Goal: Task Accomplishment & Management: Manage account settings

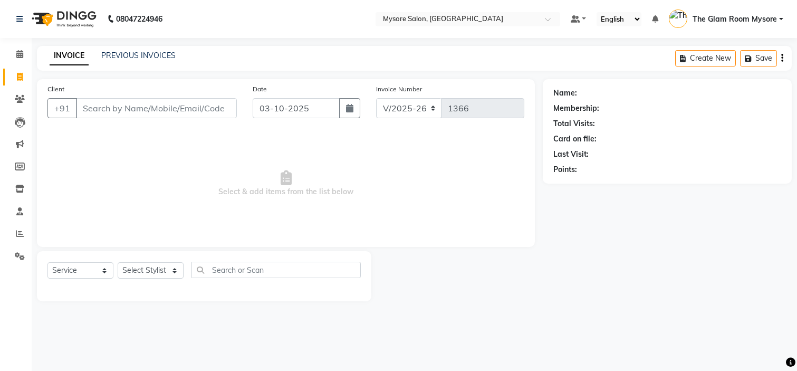
select select "4255"
select select "service"
click at [27, 59] on span at bounding box center [20, 55] width 18 height 12
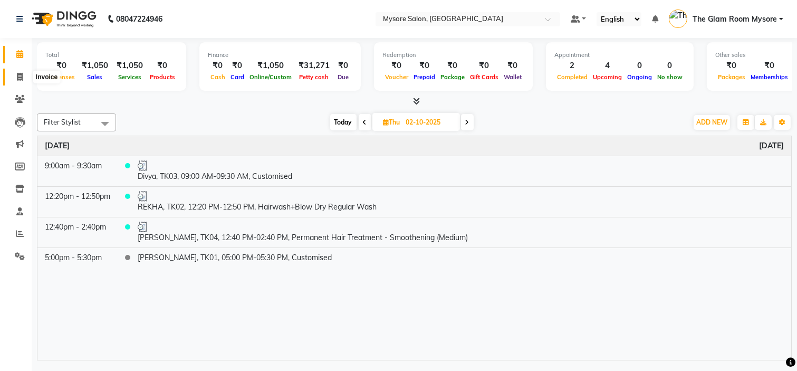
click at [26, 71] on span at bounding box center [20, 77] width 18 height 12
select select "service"
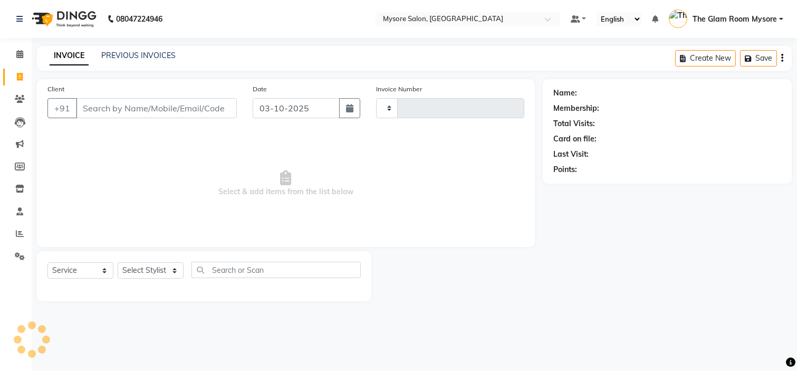
type input "1366"
select select "4255"
click at [127, 104] on input "Client" at bounding box center [156, 108] width 161 height 20
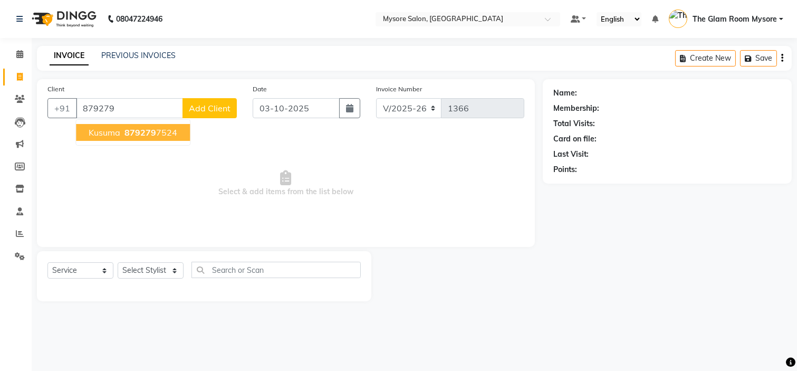
click at [117, 127] on span "Kusuma" at bounding box center [105, 132] width 32 height 11
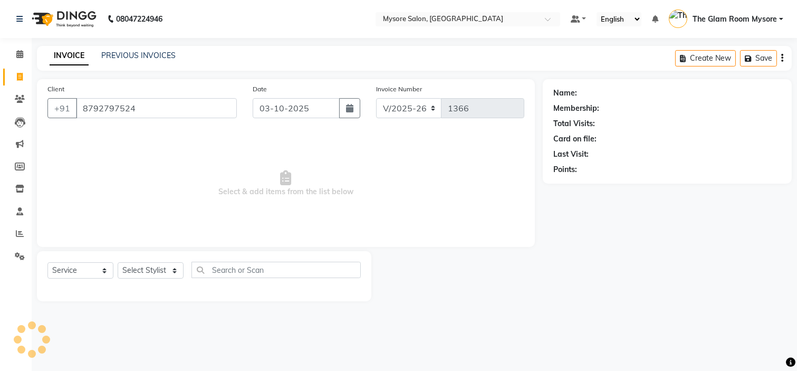
type input "8792797524"
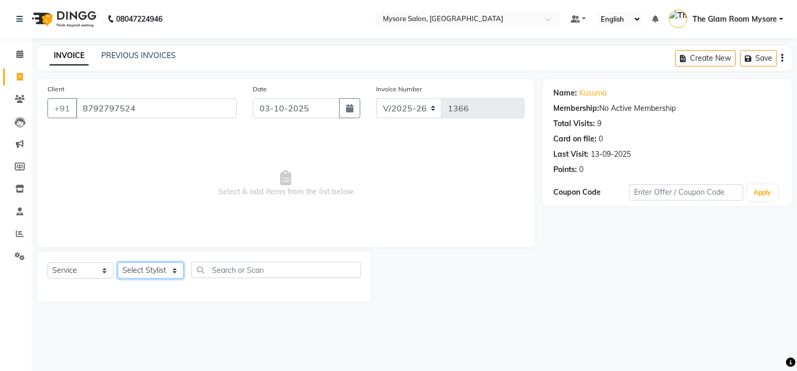
click at [172, 271] on select "Select Stylist [PERSON_NAME] [PERSON_NAME] Ashwini Ayaan DR. Apurva [PERSON_NAM…" at bounding box center [151, 270] width 66 height 16
select select "35251"
click at [118, 263] on select "Select Stylist [PERSON_NAME] [PERSON_NAME] Ashwini Ayaan DR. Apurva [PERSON_NAM…" at bounding box center [151, 270] width 66 height 16
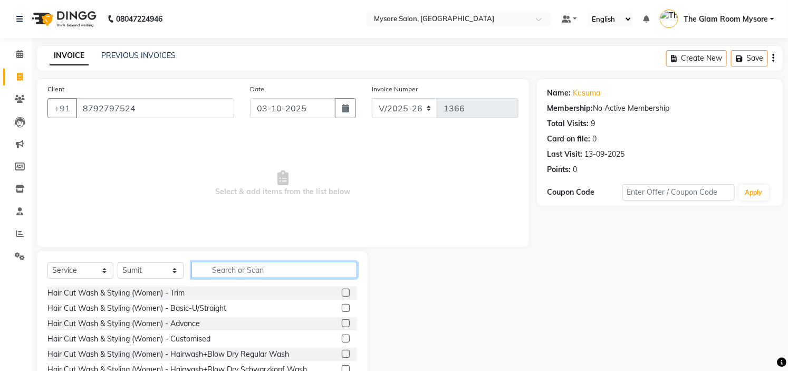
click at [224, 268] on input "text" at bounding box center [275, 270] width 166 height 16
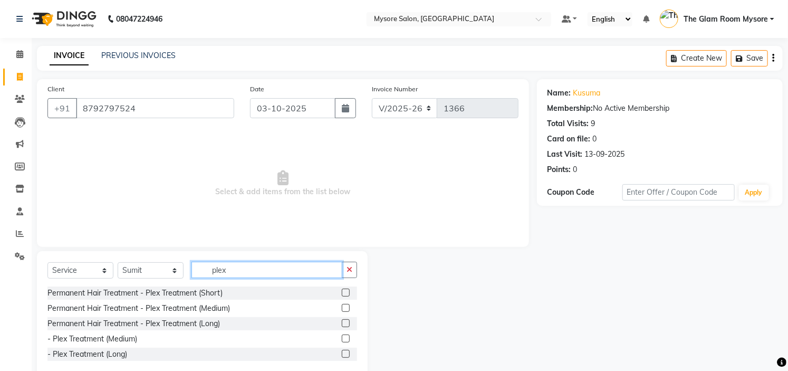
type input "plex"
click at [347, 309] on label at bounding box center [346, 308] width 8 height 8
click at [347, 309] on input "checkbox" at bounding box center [345, 308] width 7 height 7
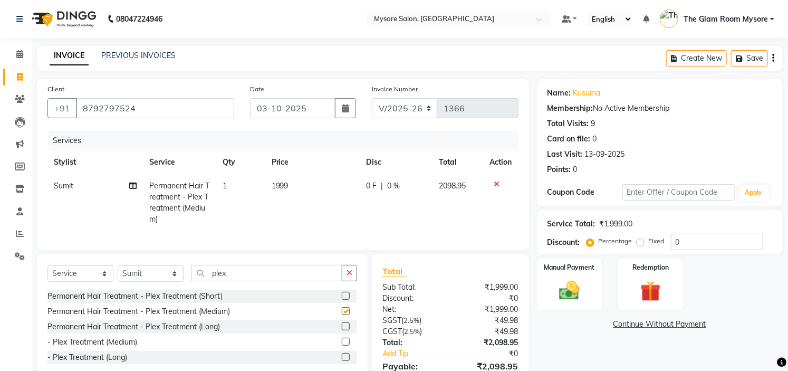
checkbox input "false"
click at [301, 191] on td "1999" at bounding box center [312, 202] width 95 height 57
select select "35251"
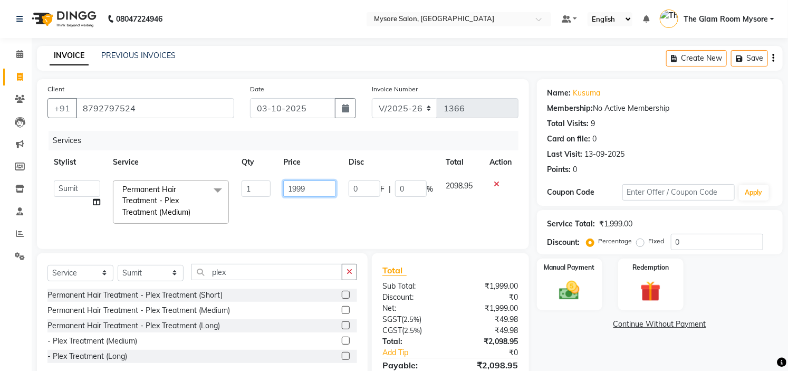
click at [308, 191] on input "1999" at bounding box center [309, 188] width 53 height 16
type input "1"
type input "2000"
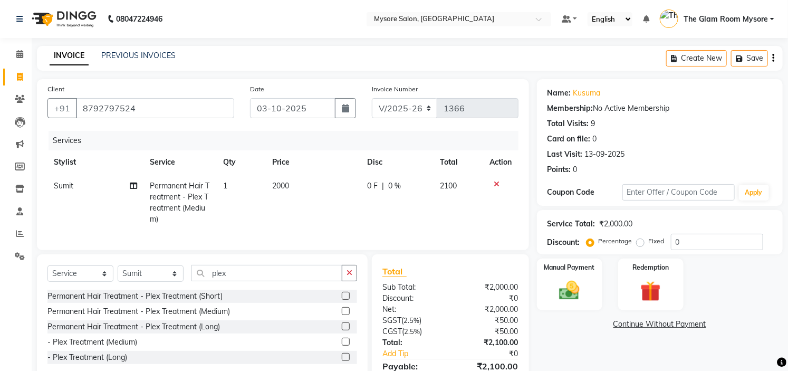
click at [310, 203] on td "2000" at bounding box center [313, 202] width 95 height 57
select select "35251"
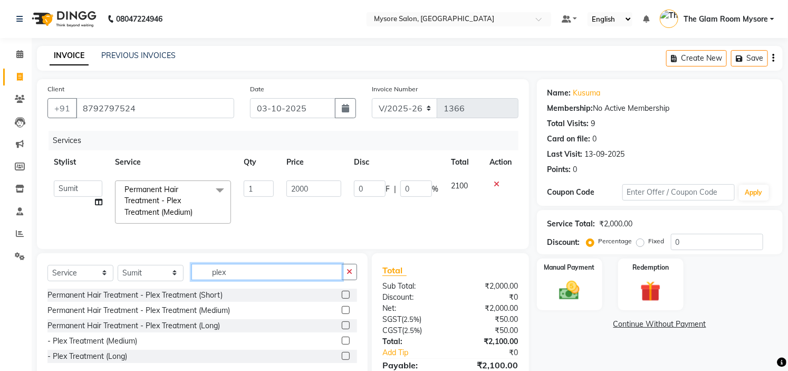
click at [276, 280] on input "plex" at bounding box center [267, 272] width 151 height 16
type input "p"
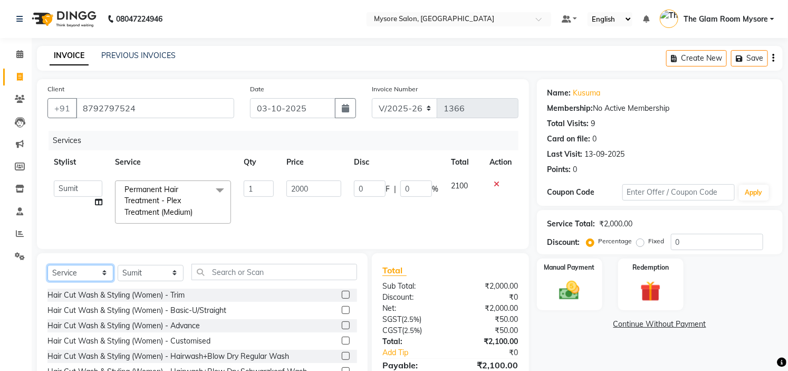
click at [96, 276] on select "Select Service Product Membership Package Voucher Prepaid Gift Card" at bounding box center [80, 273] width 66 height 16
select select "product"
click at [47, 274] on select "Select Service Product Membership Package Voucher Prepaid Gift Card" at bounding box center [80, 273] width 66 height 16
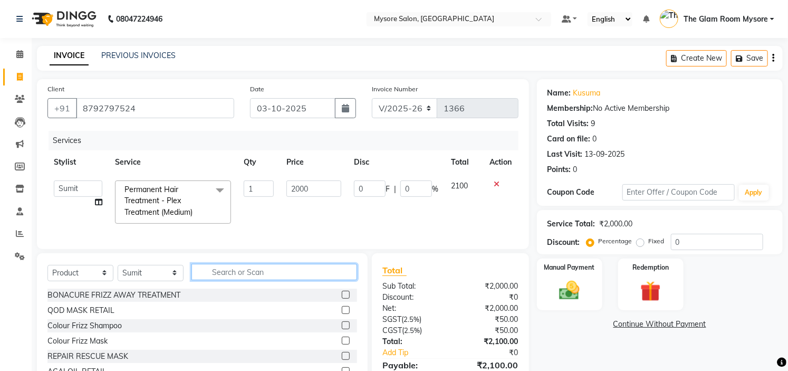
click at [251, 280] on input "text" at bounding box center [275, 272] width 166 height 16
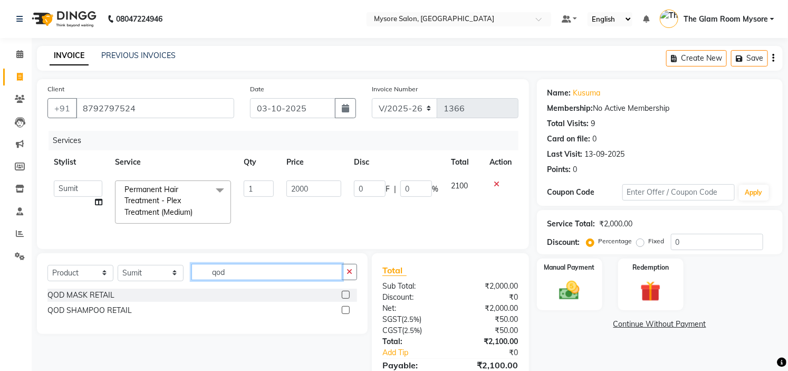
type input "qod"
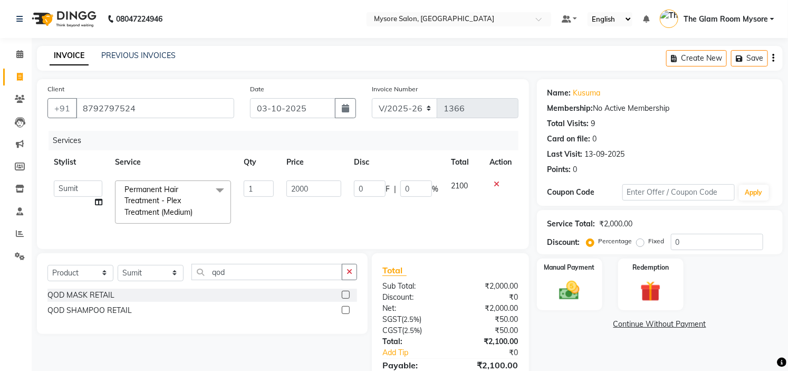
click at [348, 299] on label at bounding box center [346, 295] width 8 height 8
click at [348, 299] on input "checkbox" at bounding box center [345, 295] width 7 height 7
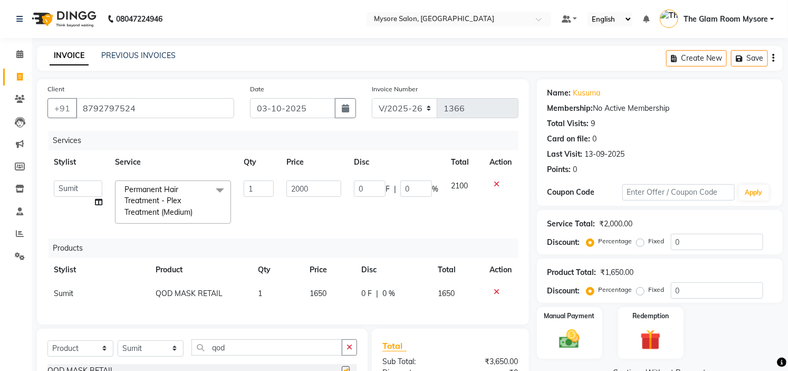
checkbox input "false"
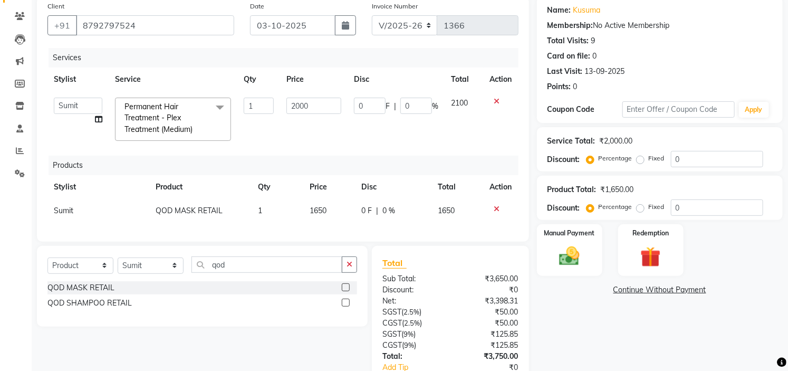
scroll to position [83, 0]
click at [346, 306] on label at bounding box center [346, 302] width 8 height 8
click at [346, 306] on input "checkbox" at bounding box center [345, 302] width 7 height 7
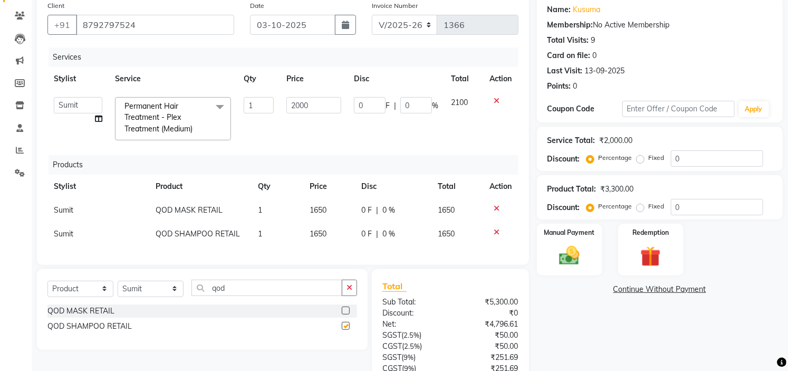
checkbox input "false"
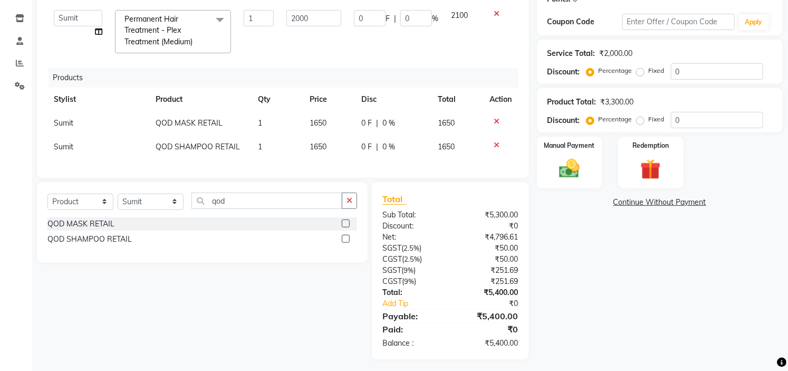
scroll to position [171, 0]
click at [581, 151] on div "Manual Payment" at bounding box center [570, 162] width 68 height 54
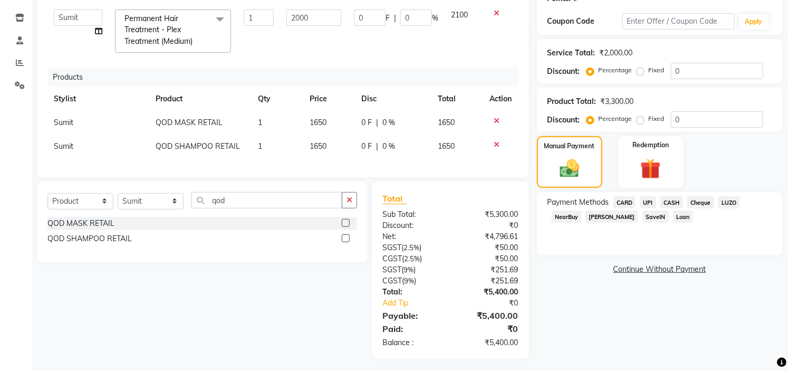
click at [645, 207] on span "UPI" at bounding box center [648, 202] width 16 height 12
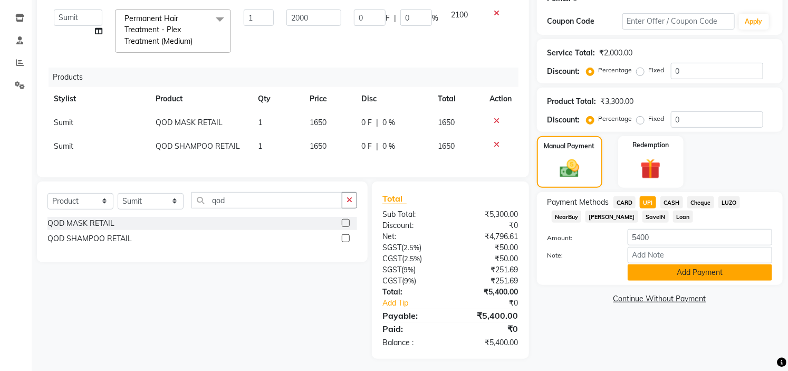
click at [689, 276] on button "Add Payment" at bounding box center [700, 272] width 145 height 16
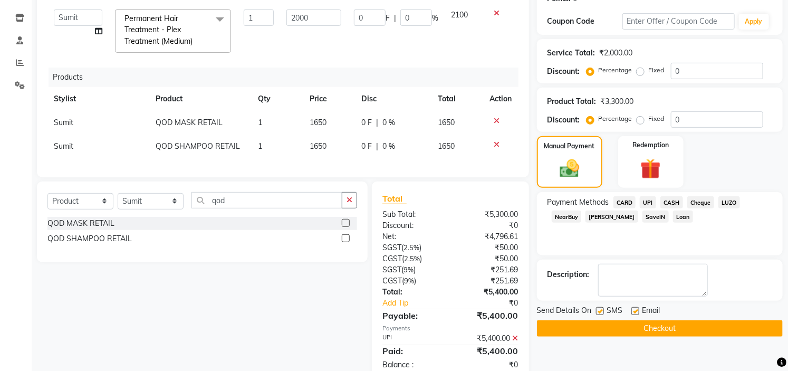
click at [657, 326] on button "Checkout" at bounding box center [660, 328] width 246 height 16
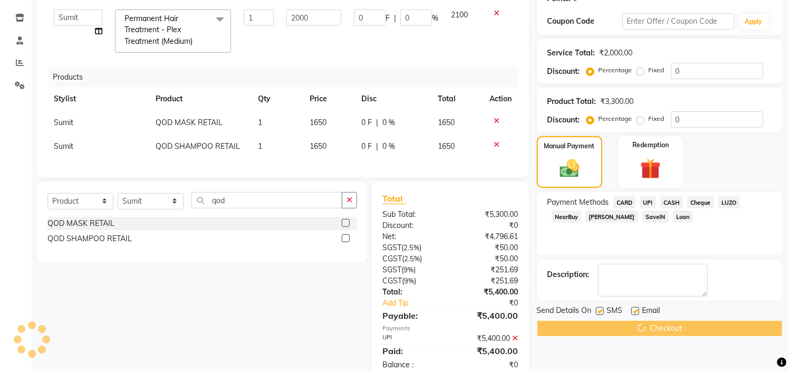
scroll to position [206, 0]
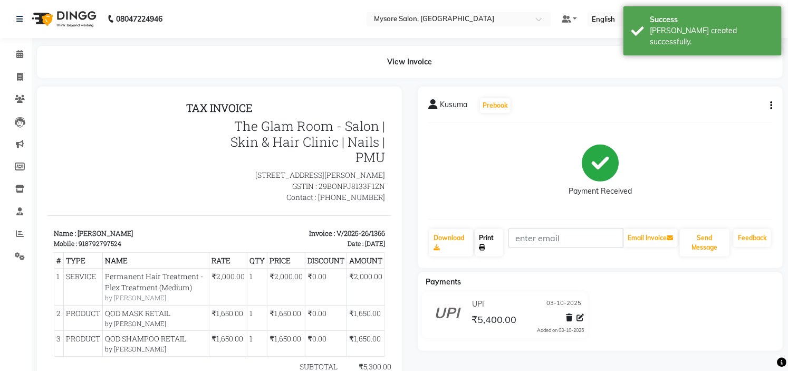
click at [488, 245] on link "Print" at bounding box center [490, 242] width 28 height 27
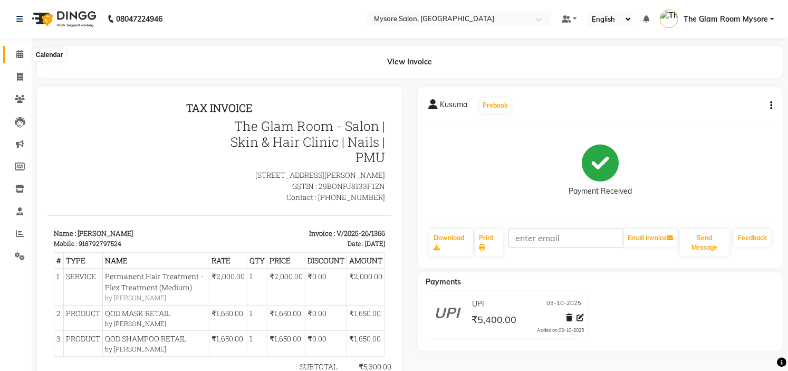
click at [17, 56] on icon at bounding box center [19, 54] width 7 height 8
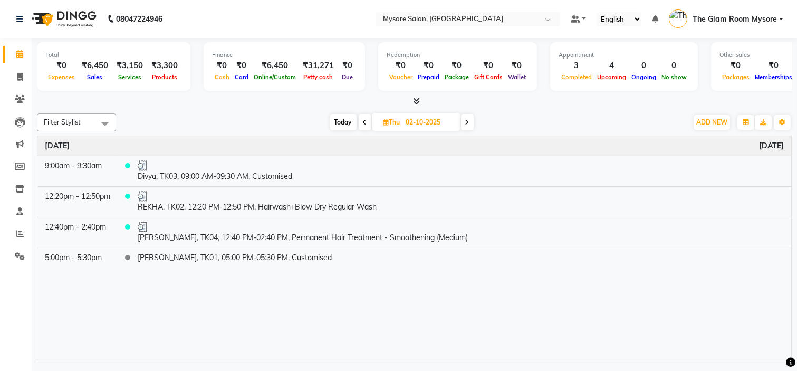
click at [340, 124] on span "Today" at bounding box center [343, 122] width 26 height 16
type input "03-10-2025"
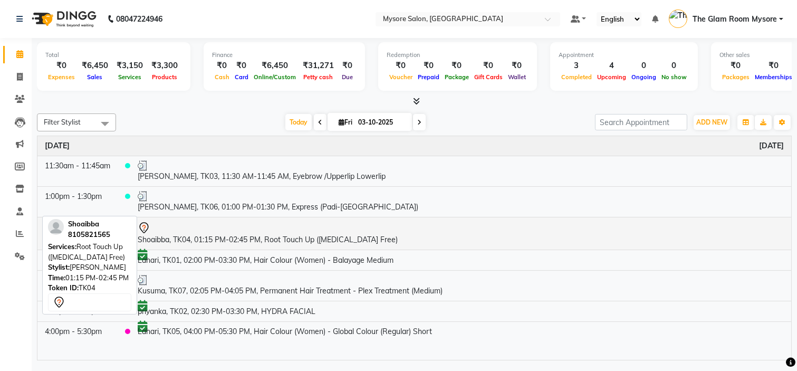
click at [250, 235] on td "Shoaibba, TK04, 01:15 PM-02:45 PM, Root Touch Up ([MEDICAL_DATA] Free)" at bounding box center [460, 233] width 661 height 33
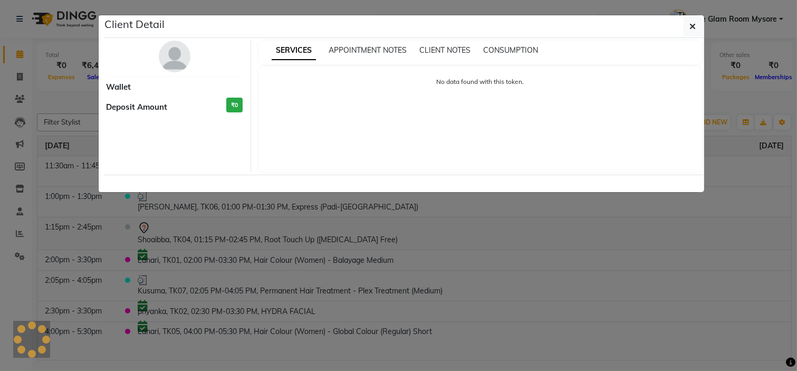
select select "7"
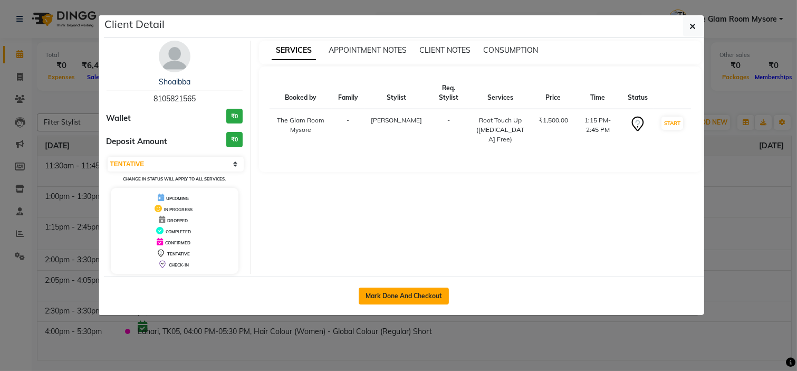
click at [417, 294] on button "Mark Done And Checkout" at bounding box center [404, 296] width 90 height 17
select select "service"
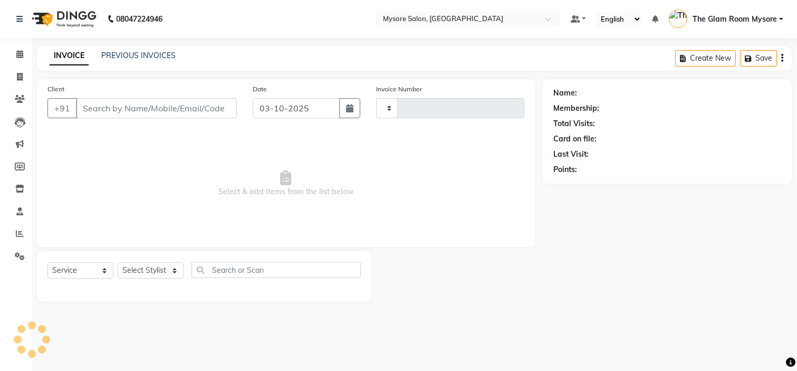
type input "1367"
select select "4255"
type input "8105821565"
select select "66079"
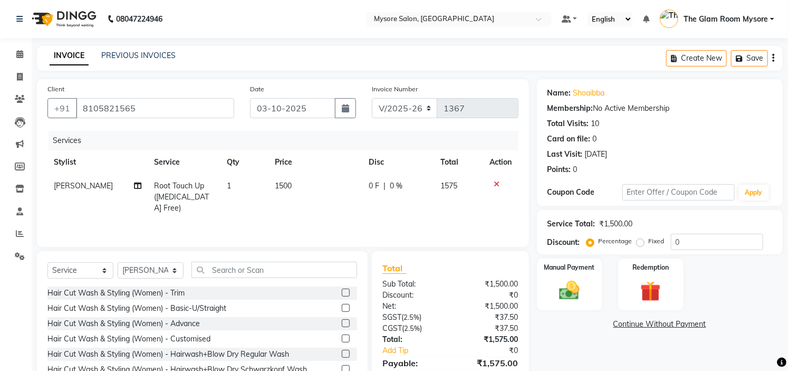
click at [298, 180] on td "1500" at bounding box center [315, 197] width 93 height 46
select select "66079"
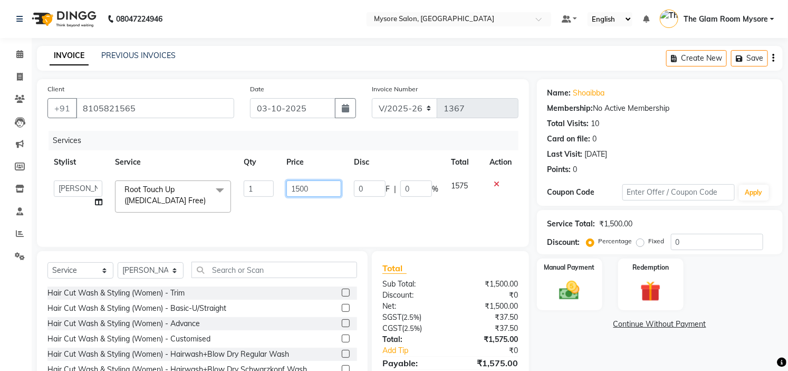
click at [315, 183] on input "1500" at bounding box center [314, 188] width 55 height 16
type input "1"
type input "2000"
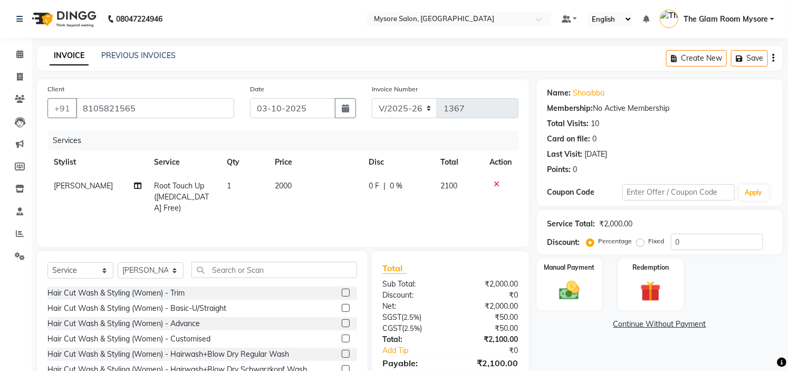
click at [317, 207] on td "2000" at bounding box center [315, 197] width 93 height 46
select select "66079"
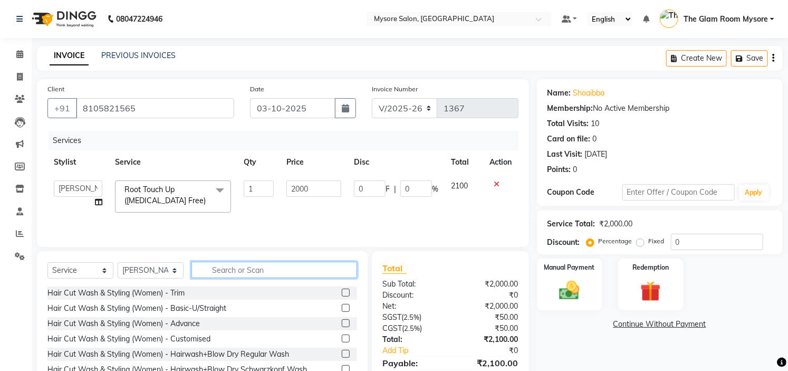
click at [230, 272] on input "text" at bounding box center [275, 270] width 166 height 16
type input "h"
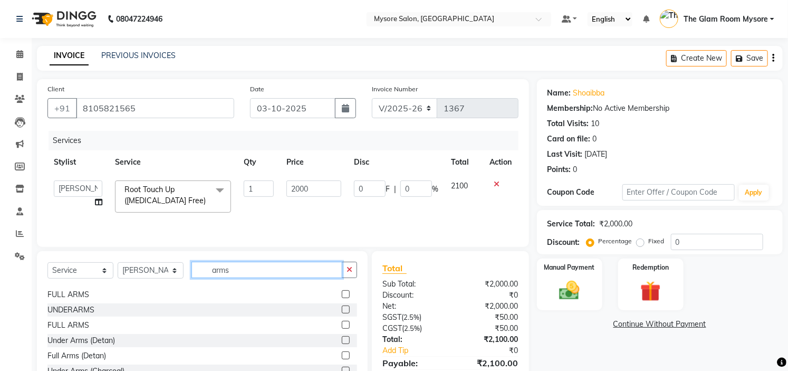
scroll to position [14, 0]
type input "arms"
click at [342, 291] on label at bounding box center [346, 294] width 8 height 8
click at [342, 291] on input "checkbox" at bounding box center [345, 294] width 7 height 7
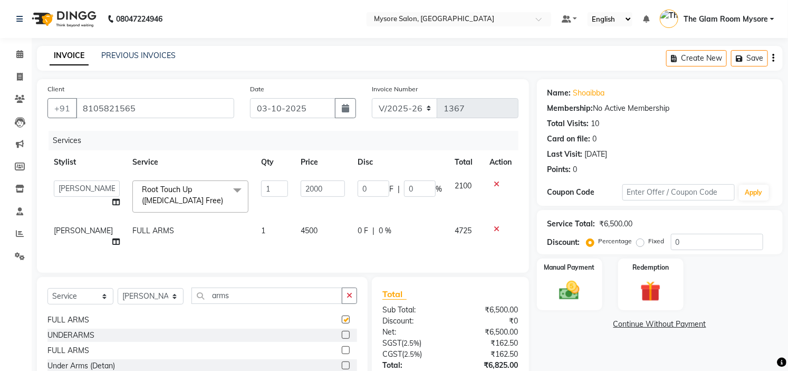
checkbox input "false"
click at [496, 224] on td at bounding box center [501, 236] width 35 height 35
click at [498, 229] on icon at bounding box center [498, 228] width 6 height 7
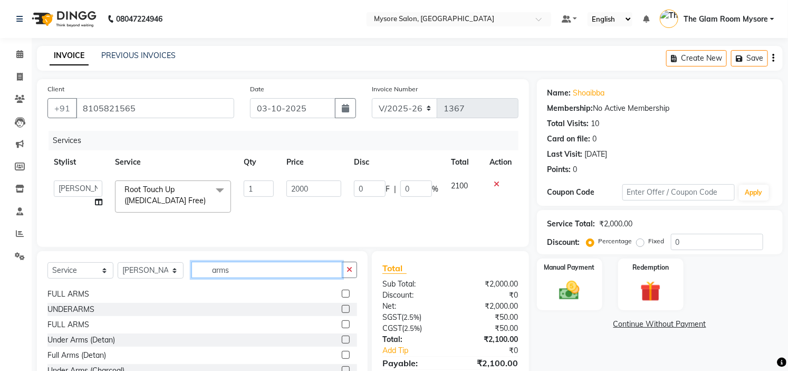
click at [296, 270] on input "arms" at bounding box center [267, 270] width 151 height 16
click at [82, 182] on select "[PERSON_NAME] [PERSON_NAME] Ashwini Ayaan DR. Apurva [PERSON_NAME] [PERSON_NAME…" at bounding box center [78, 188] width 49 height 16
select select "35251"
click at [140, 264] on select "Select Stylist [PERSON_NAME] [PERSON_NAME] Ashwini Ayaan DR. Apurva [PERSON_NAM…" at bounding box center [151, 270] width 66 height 16
select select "63165"
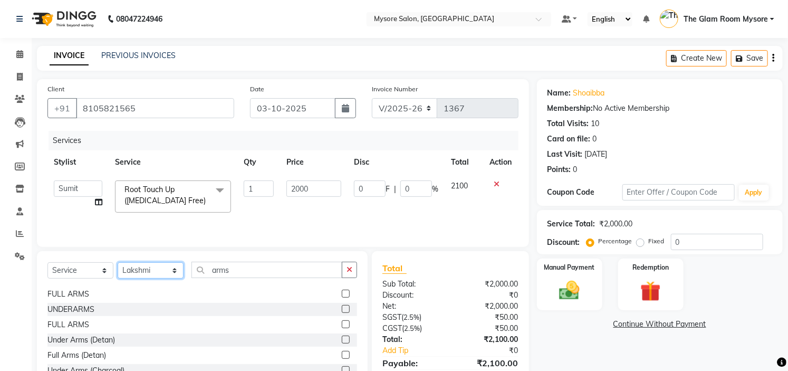
click at [118, 263] on select "Select Stylist [PERSON_NAME] [PERSON_NAME] Ashwini Ayaan DR. Apurva [PERSON_NAM…" at bounding box center [151, 270] width 66 height 16
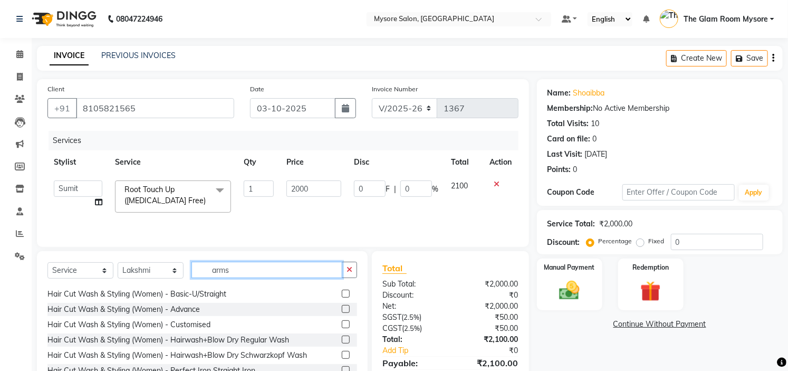
click at [234, 272] on input "arms" at bounding box center [267, 270] width 151 height 16
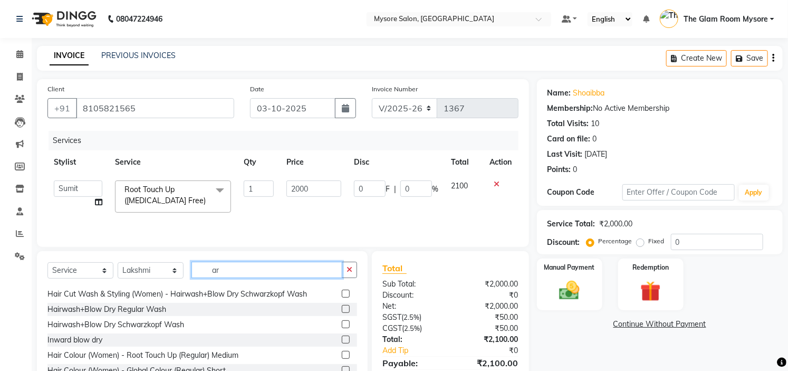
type input "a"
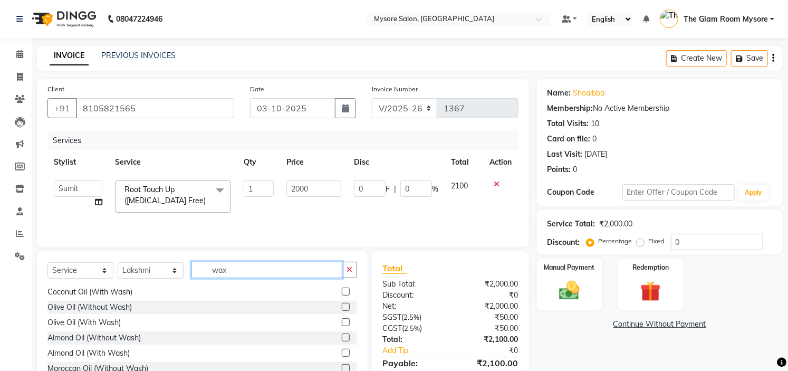
scroll to position [0, 0]
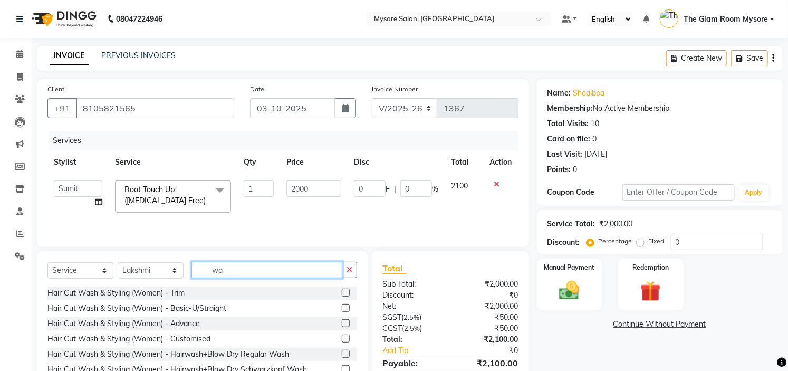
type input "w"
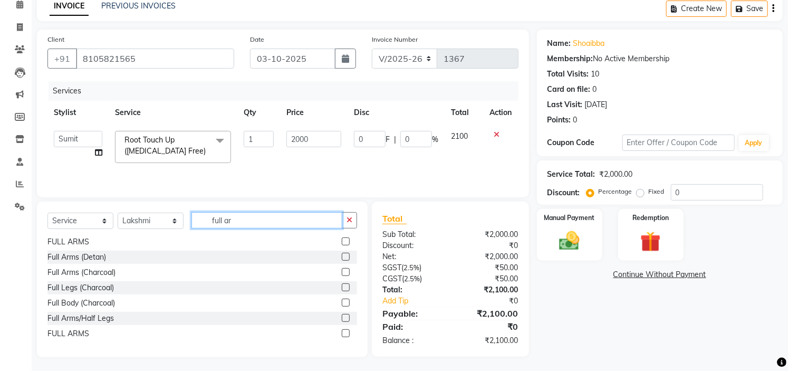
scroll to position [51, 0]
type input "full ar"
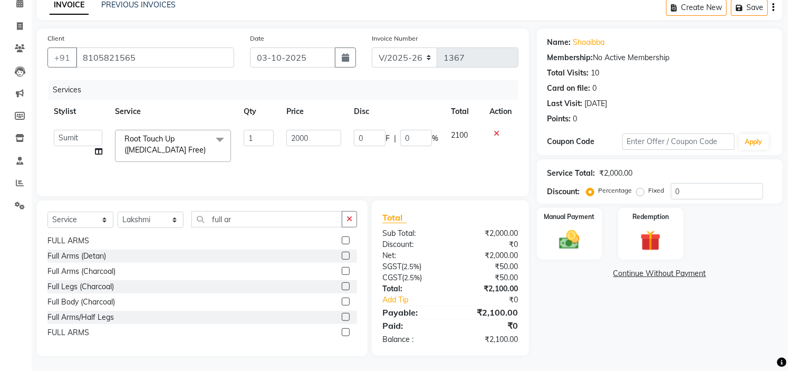
click at [342, 313] on label at bounding box center [346, 317] width 8 height 8
click at [342, 314] on input "checkbox" at bounding box center [345, 317] width 7 height 7
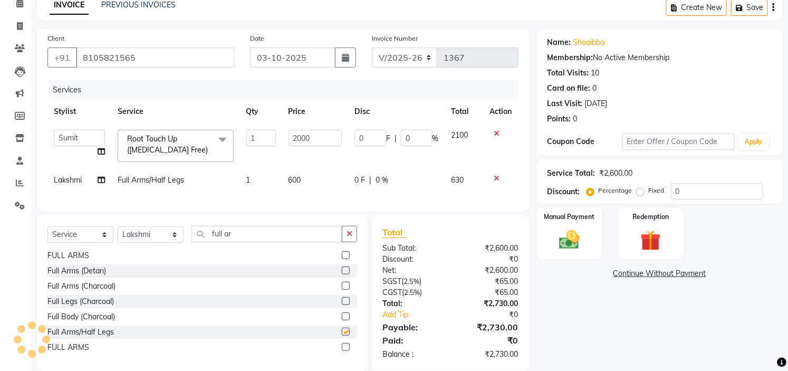
checkbox input "false"
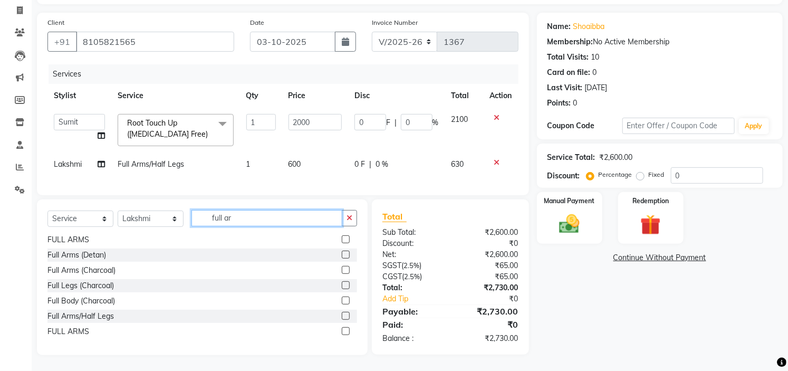
click at [273, 213] on input "full ar" at bounding box center [267, 218] width 151 height 16
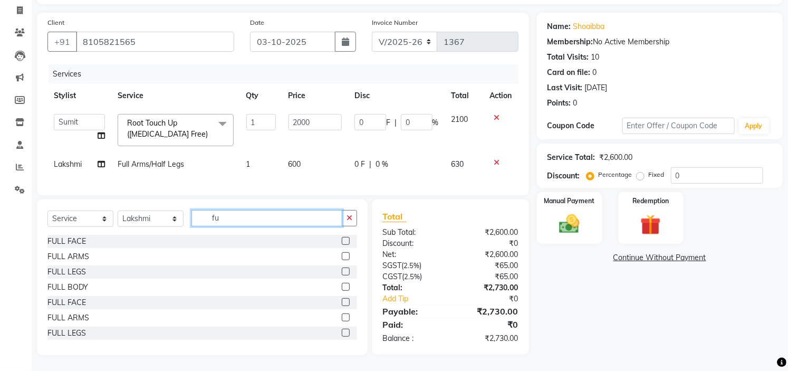
type input "f"
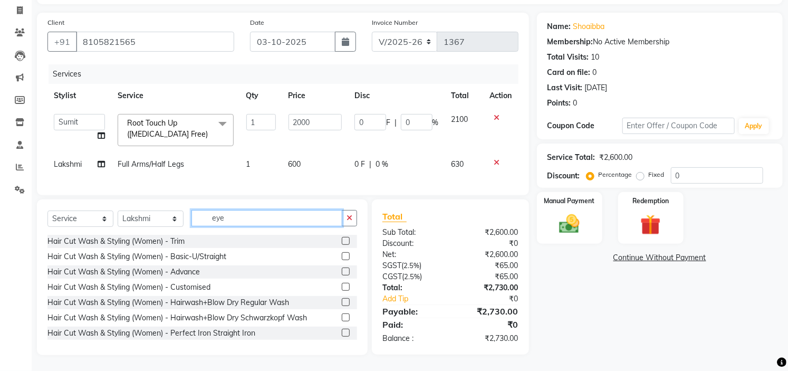
scroll to position [74, 0]
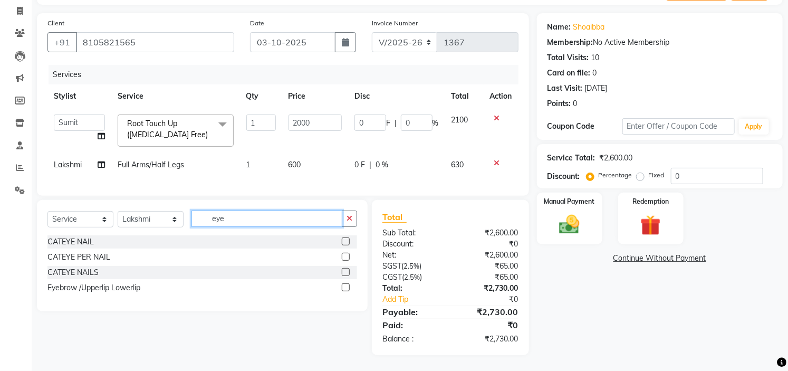
type input "eye"
click at [344, 286] on label at bounding box center [346, 287] width 8 height 8
click at [344, 286] on input "checkbox" at bounding box center [345, 287] width 7 height 7
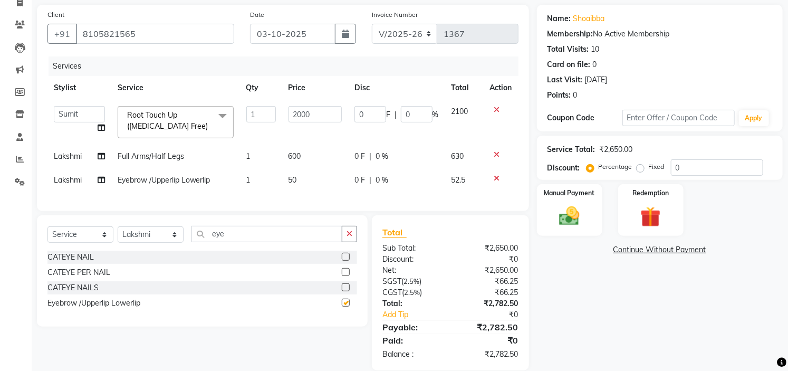
checkbox input "false"
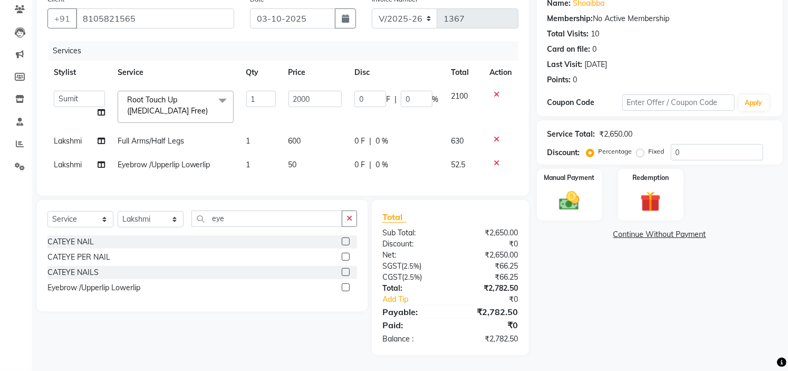
scroll to position [98, 0]
click at [582, 193] on img at bounding box center [570, 201] width 35 height 24
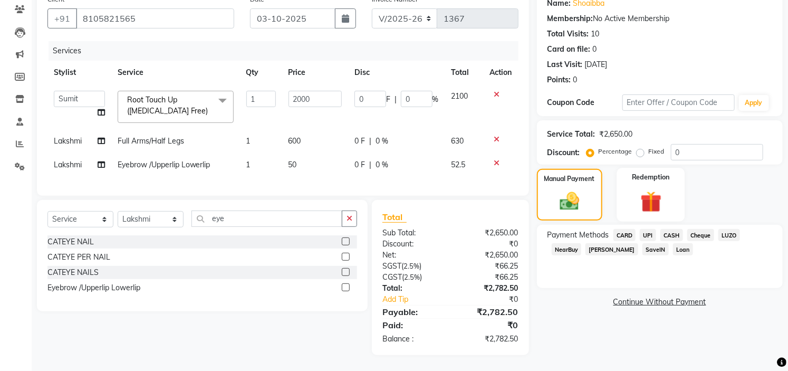
click at [660, 191] on img at bounding box center [651, 202] width 35 height 26
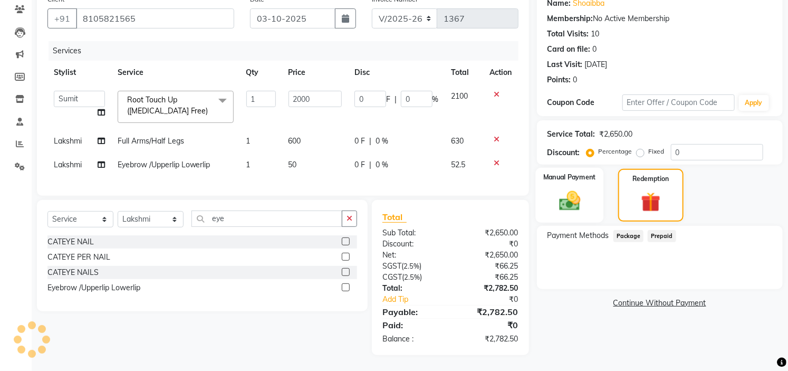
click at [573, 191] on img at bounding box center [570, 201] width 35 height 24
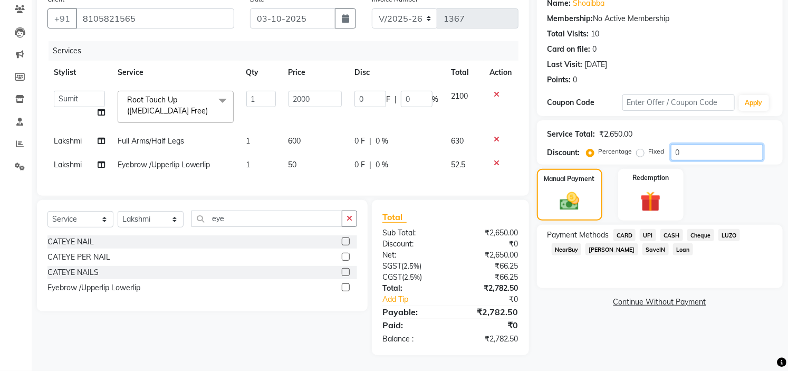
click at [692, 144] on input "0" at bounding box center [717, 152] width 92 height 16
type input "5"
type input "100"
type input "5"
type input "50"
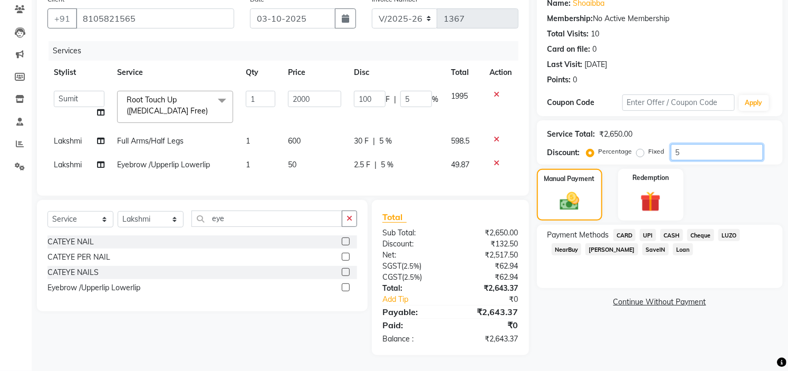
type input "1000"
type input "50"
type input "100"
type input "2000"
type input "100"
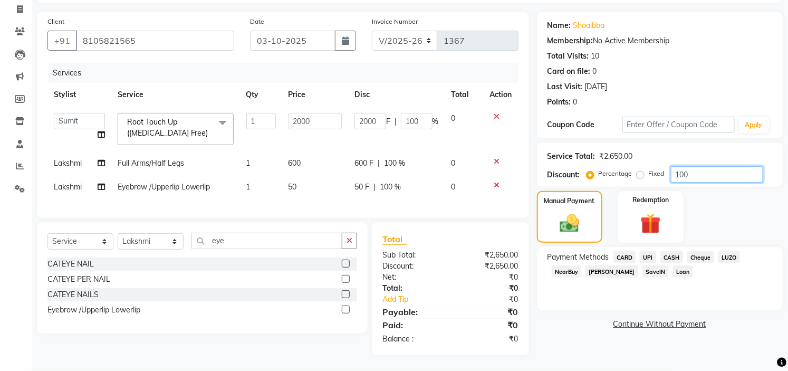
scroll to position [76, 0]
type input "10"
type input "200"
type input "10"
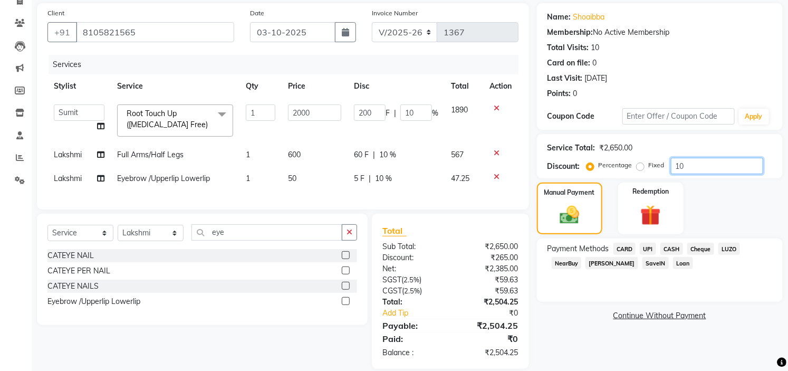
scroll to position [98, 0]
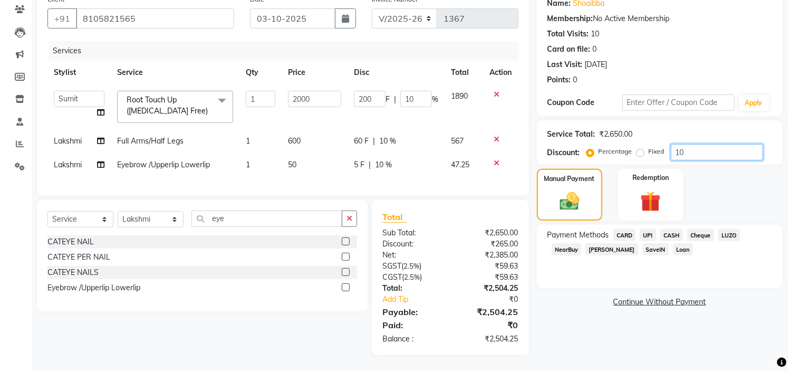
type input "1"
type input "20"
type input "1"
type input "0"
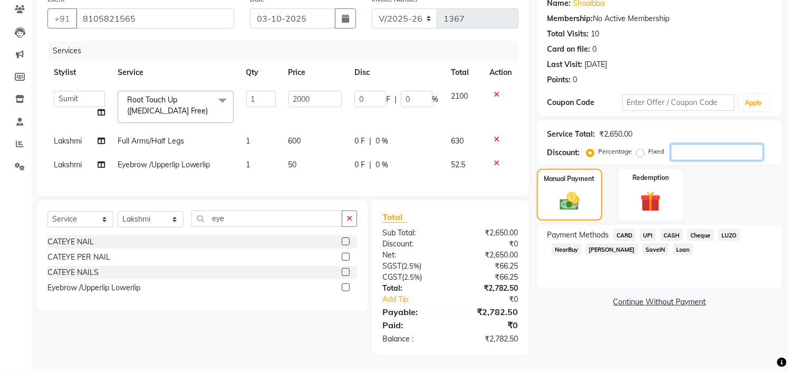
type input "5"
type input "100"
type input "5"
type input "50"
type input "1000"
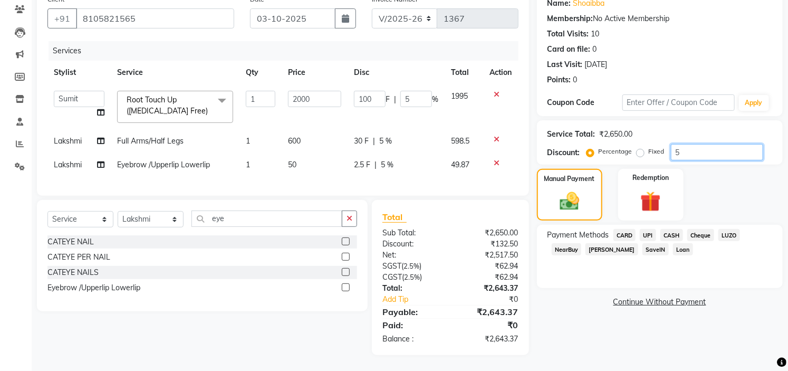
type input "50"
type input "100"
type input "2000"
type input "100"
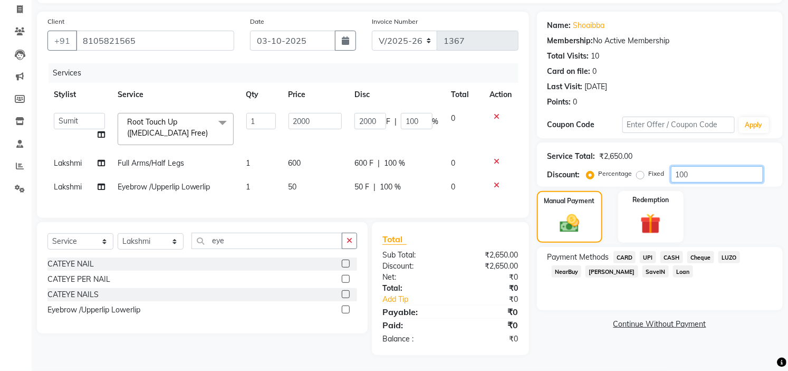
scroll to position [76, 0]
type input "10"
type input "200"
type input "10"
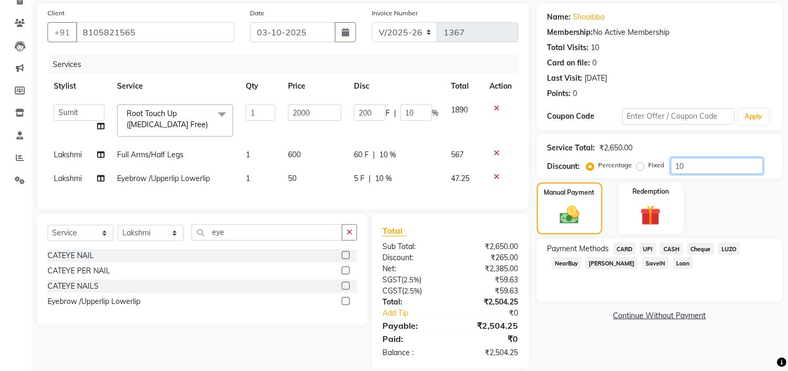
scroll to position [98, 0]
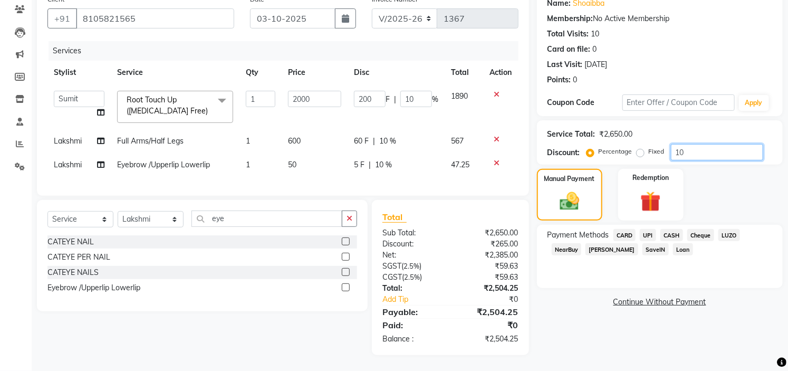
type input "1"
type input "20"
type input "1"
type input "0"
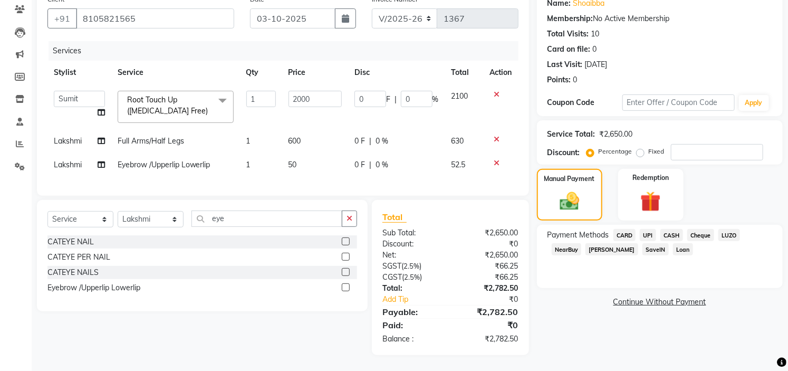
click at [649, 147] on label "Fixed" at bounding box center [657, 151] width 16 height 9
click at [640, 148] on input "Fixed" at bounding box center [642, 151] width 7 height 7
radio input "true"
click at [697, 144] on input "number" at bounding box center [717, 152] width 92 height 16
type input "5"
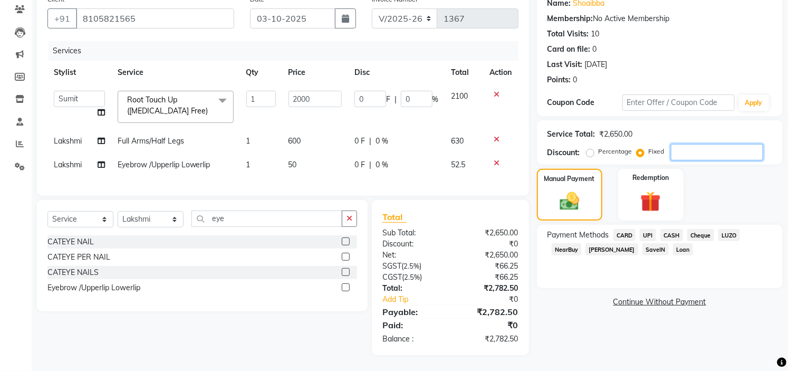
type input "3.77"
type input "0.19"
type input "50"
type input "37.74"
type input "1.89"
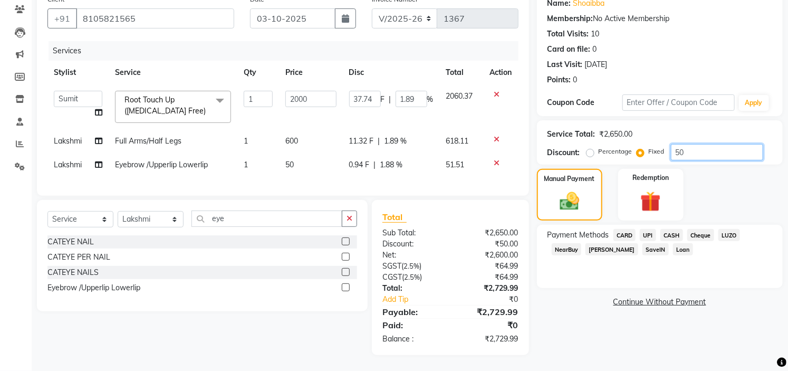
type input "500"
type input "377.36"
type input "18.87"
click at [596, 334] on div "Name: Shoaibba Membership: No Active Membership Total Visits: 10 Card on file: …" at bounding box center [664, 172] width 254 height 366
click at [705, 144] on input "500" at bounding box center [717, 152] width 92 height 16
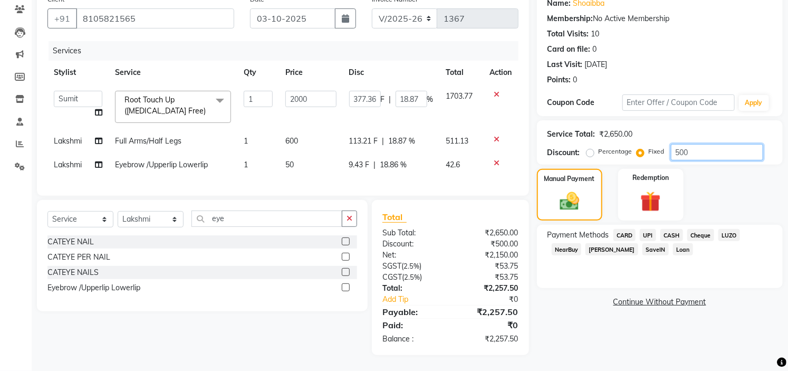
click at [706, 144] on input "500" at bounding box center [717, 152] width 92 height 16
type input "50"
type input "37.74"
type input "1.89"
type input "5"
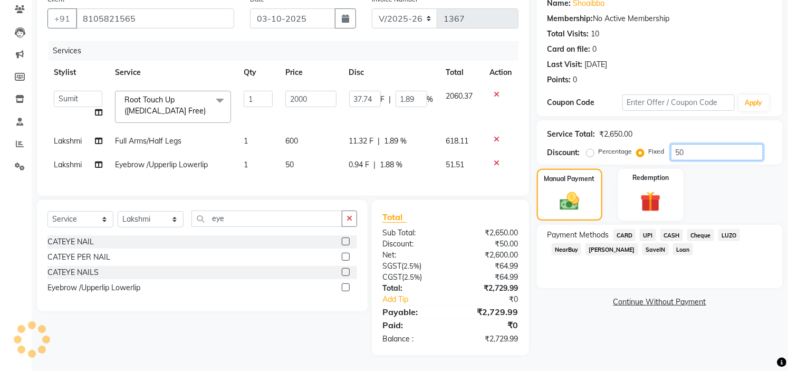
type input "3.77"
type input "0.19"
type input "0"
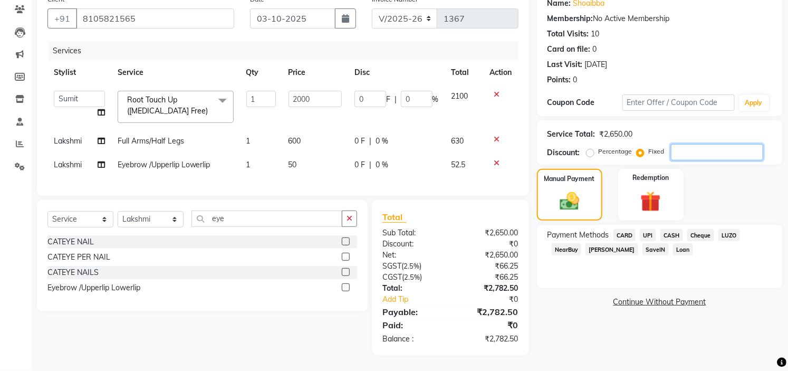
type input "4"
type input "3.02"
type input "0.15"
type input "47"
type input "35.47"
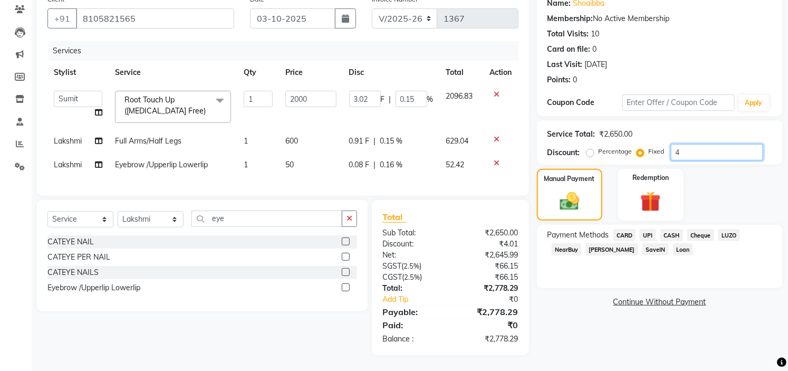
type input "1.77"
type input "475"
type input "358.49"
type input "17.92"
type input "475"
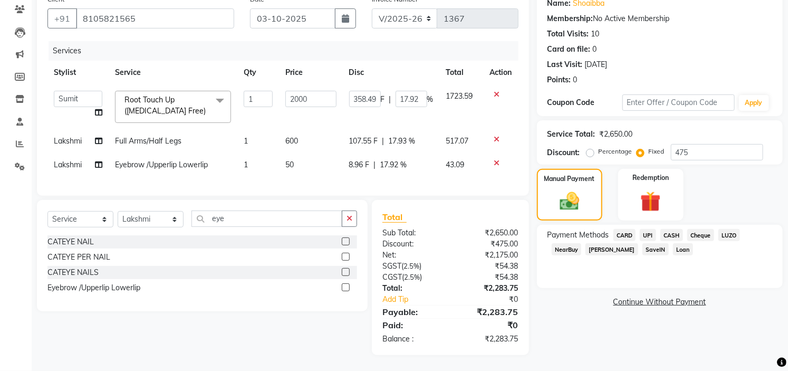
click at [622, 336] on div "Name: Shoaibba Membership: No Active Membership Total Visits: 10 Card on file: …" at bounding box center [664, 172] width 254 height 366
click at [644, 229] on span "UPI" at bounding box center [648, 235] width 16 height 12
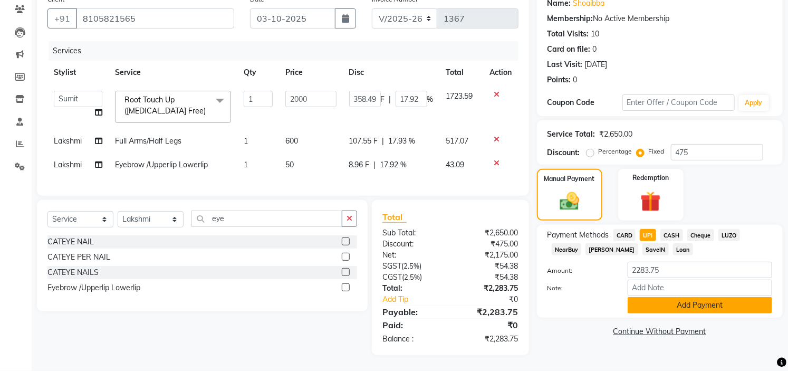
click at [661, 298] on button "Add Payment" at bounding box center [700, 305] width 145 height 16
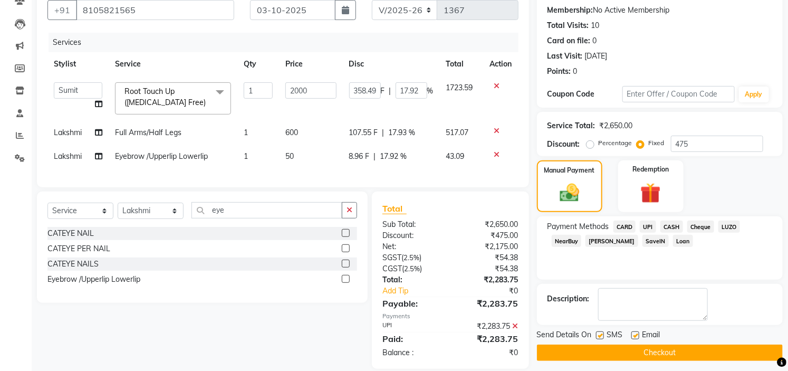
click at [654, 356] on button "Checkout" at bounding box center [660, 353] width 246 height 16
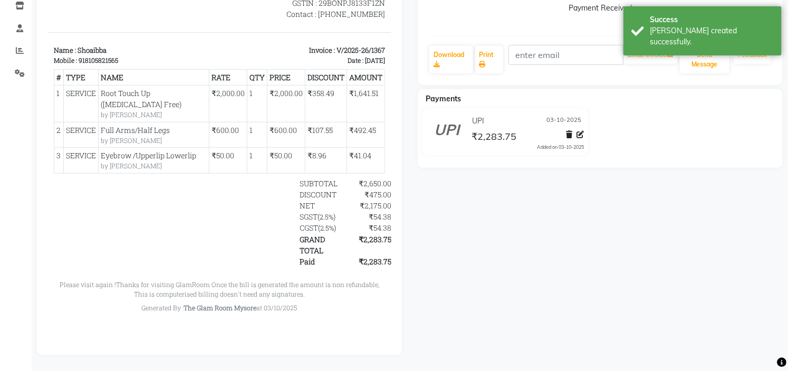
scroll to position [191, 0]
click at [492, 60] on link "Print" at bounding box center [490, 59] width 28 height 27
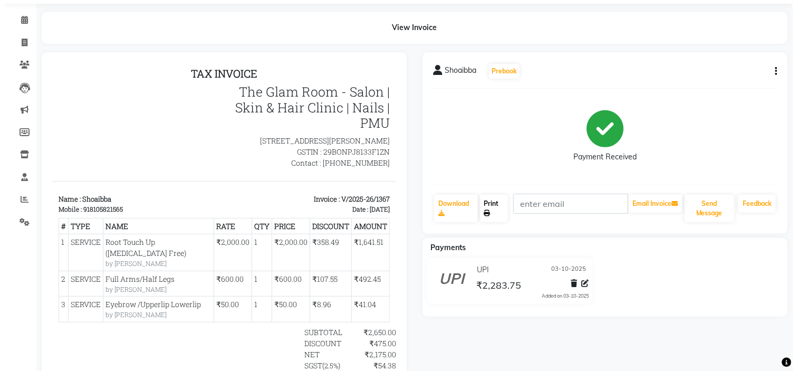
scroll to position [0, 0]
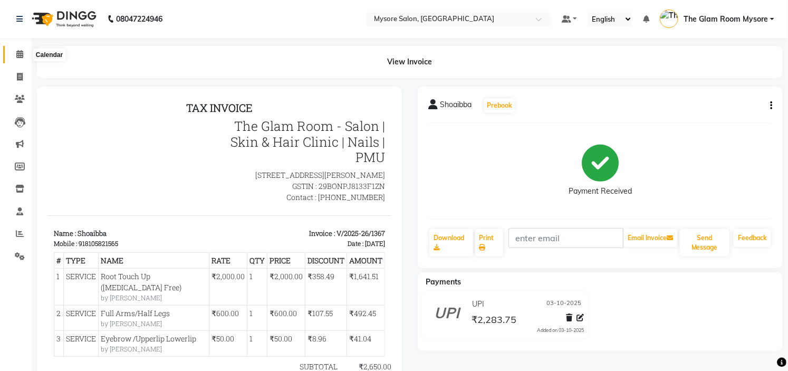
click at [19, 55] on icon at bounding box center [19, 54] width 7 height 8
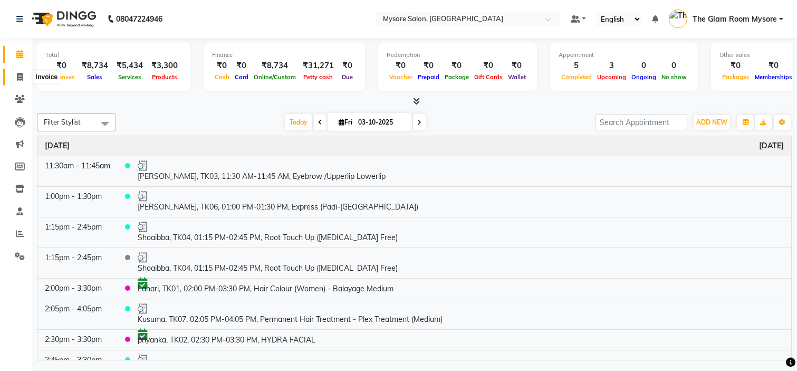
click at [17, 77] on icon at bounding box center [20, 77] width 6 height 8
select select "service"
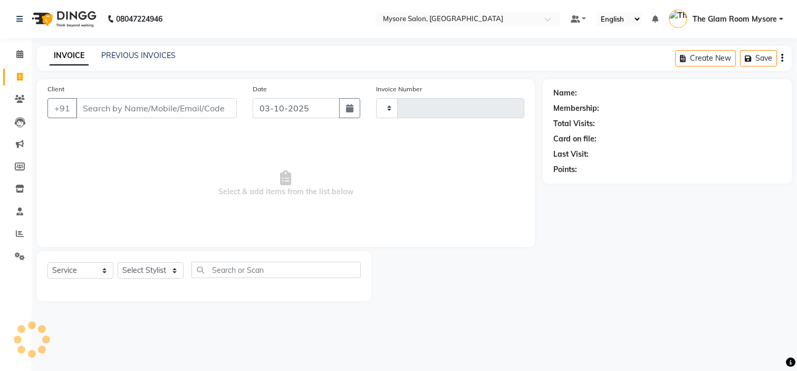
type input "1368"
select select "4255"
click at [17, 47] on link "Calendar" at bounding box center [15, 54] width 25 height 17
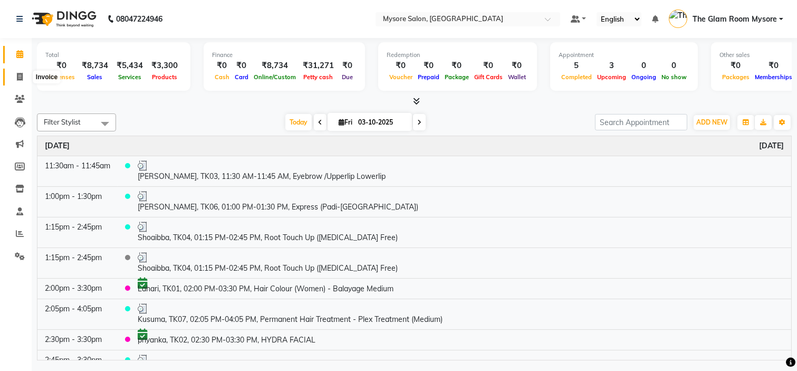
click at [18, 76] on icon at bounding box center [20, 77] width 6 height 8
select select "4255"
select select "service"
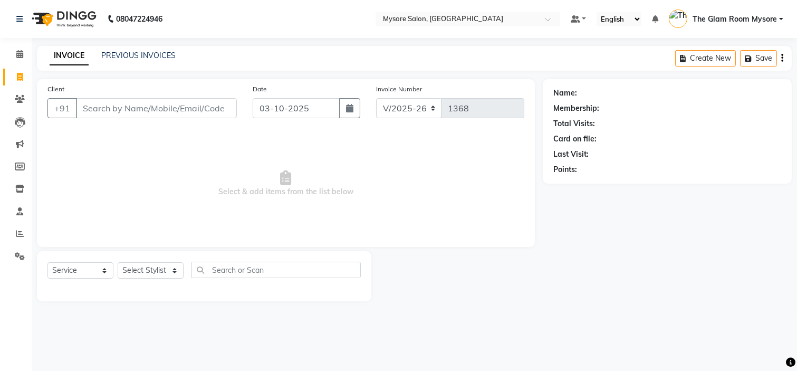
click at [96, 101] on input "Client" at bounding box center [156, 108] width 161 height 20
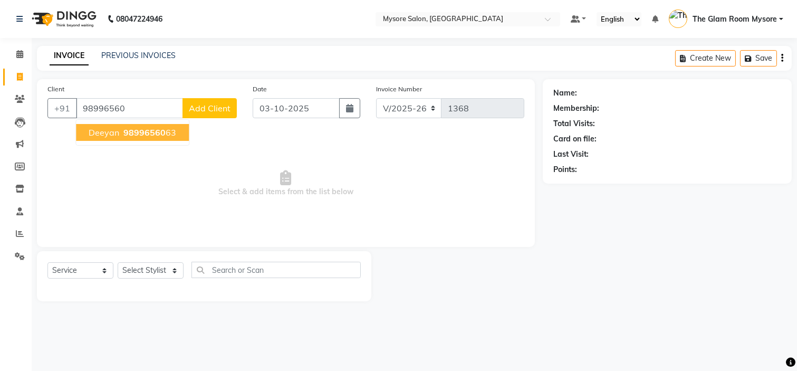
click at [117, 134] on span "Deeyan" at bounding box center [104, 132] width 31 height 11
type input "9899656063"
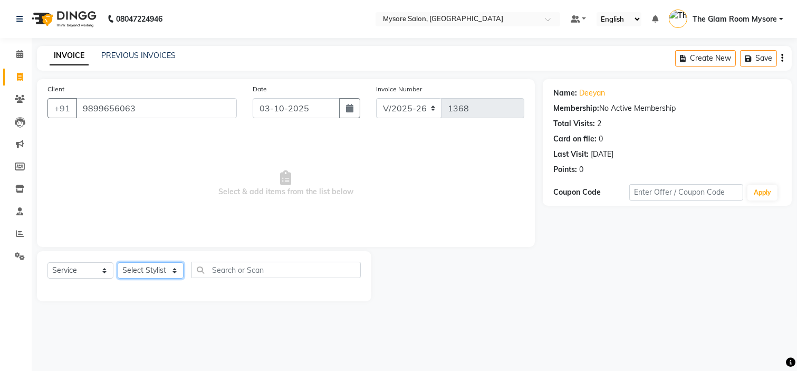
click at [164, 270] on select "Select Stylist [PERSON_NAME] [PERSON_NAME] Ashwini Ayaan DR. Apurva [PERSON_NAM…" at bounding box center [151, 270] width 66 height 16
select select "89044"
click at [118, 263] on select "Select Stylist [PERSON_NAME] [PERSON_NAME] Ashwini Ayaan DR. Apurva [PERSON_NAM…" at bounding box center [151, 270] width 66 height 16
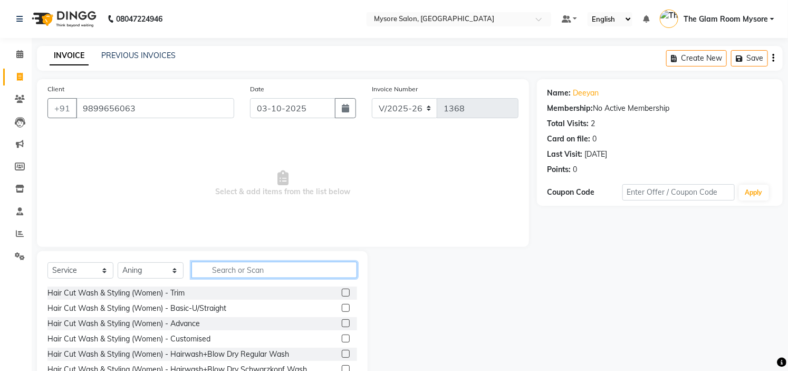
click at [264, 267] on input "text" at bounding box center [275, 270] width 166 height 16
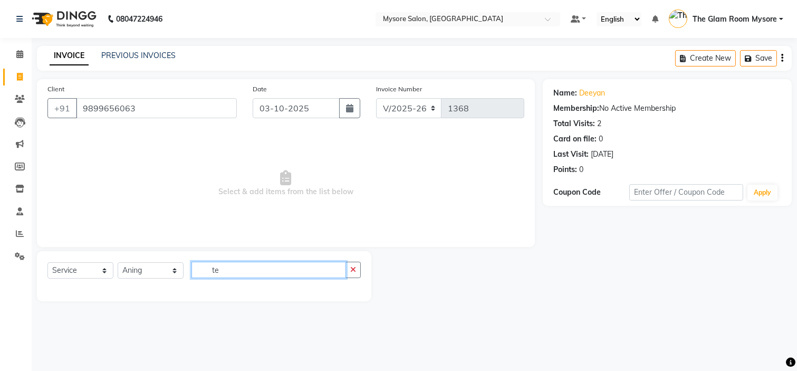
type input "t"
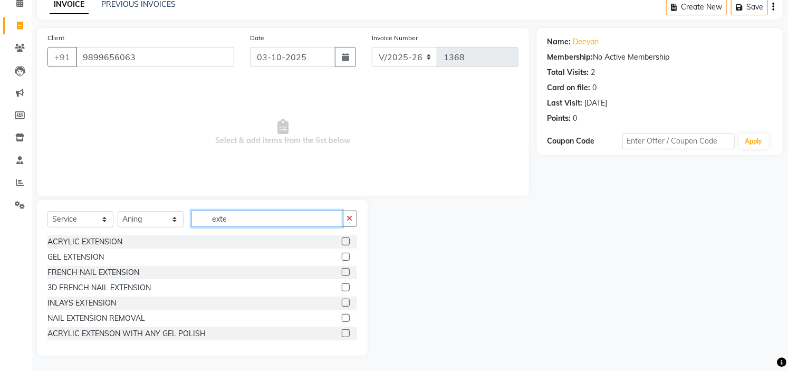
type input "exte"
click at [342, 256] on label at bounding box center [346, 257] width 8 height 8
click at [342, 256] on input "checkbox" at bounding box center [345, 257] width 7 height 7
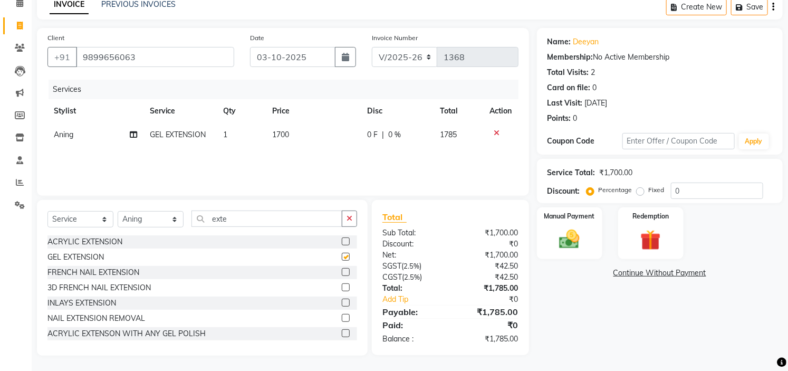
checkbox input "false"
click at [279, 132] on span "1700" at bounding box center [280, 134] width 17 height 9
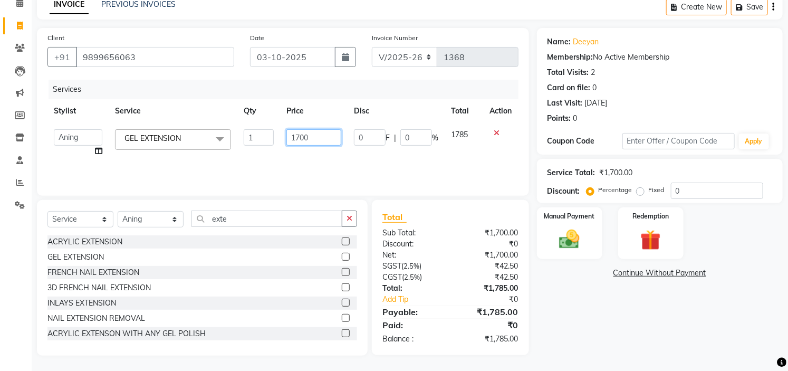
click at [298, 138] on input "1700" at bounding box center [314, 137] width 55 height 16
type input "1500"
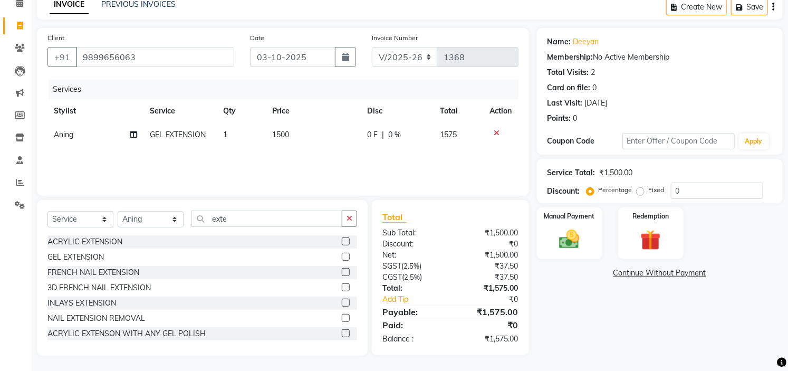
click at [308, 157] on div "Services Stylist Service Qty Price Disc Total Action Aning GEL EXTENSION 1 1500…" at bounding box center [282, 133] width 471 height 106
click at [275, 224] on input "exte" at bounding box center [267, 219] width 151 height 16
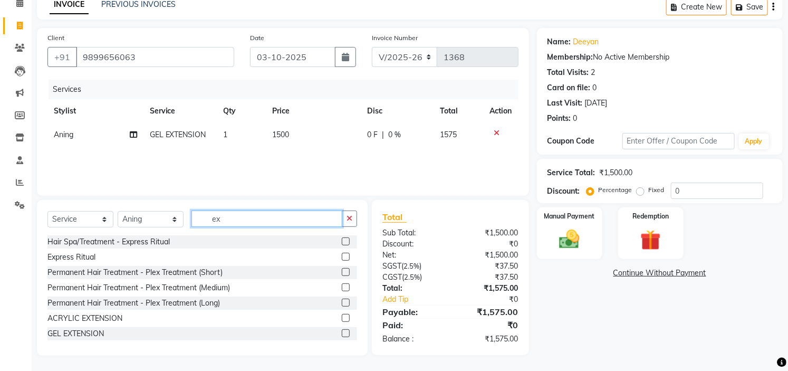
type input "e"
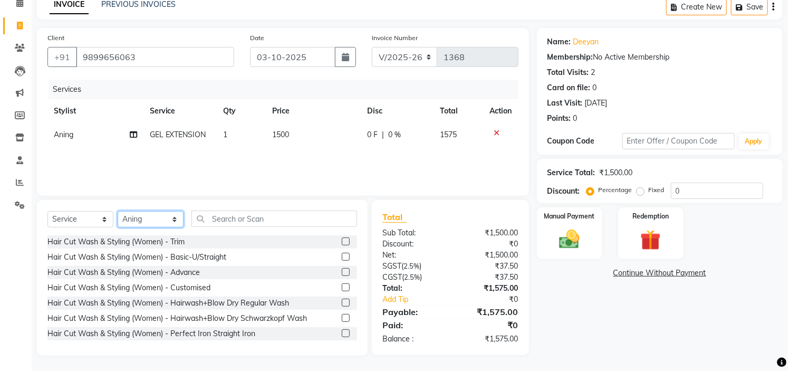
click at [169, 215] on select "Select Stylist [PERSON_NAME] [PERSON_NAME] Ashwini Ayaan DR. Apurva [PERSON_NAM…" at bounding box center [151, 219] width 66 height 16
select select "88293"
click at [118, 211] on select "Select Stylist [PERSON_NAME] [PERSON_NAME] Ashwini Ayaan DR. Apurva [PERSON_NAM…" at bounding box center [151, 219] width 66 height 16
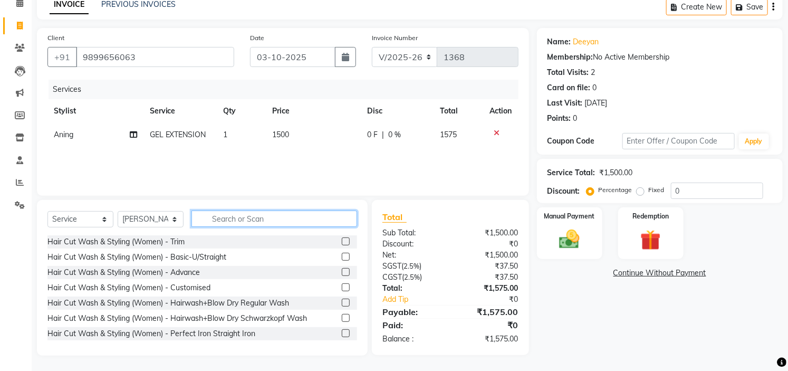
click at [239, 217] on input "text" at bounding box center [275, 219] width 166 height 16
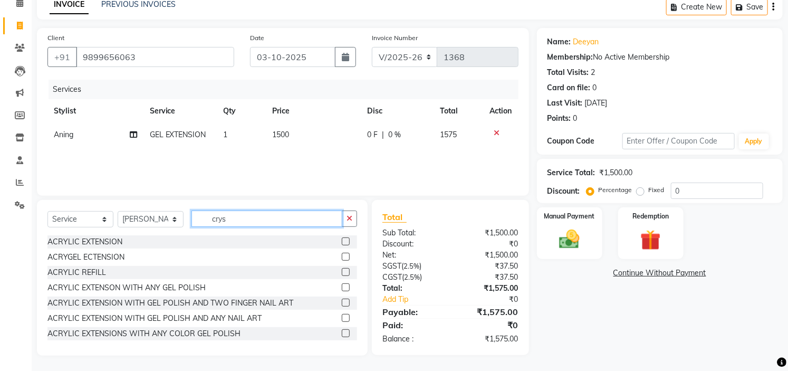
scroll to position [51, 0]
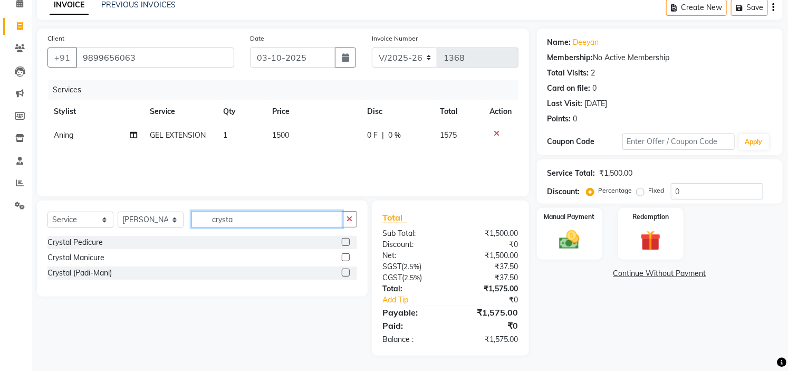
type input "crysta"
click at [340, 240] on div "Crystal Pedicure" at bounding box center [202, 242] width 310 height 13
click at [348, 242] on label at bounding box center [346, 242] width 8 height 8
click at [348, 242] on input "checkbox" at bounding box center [345, 242] width 7 height 7
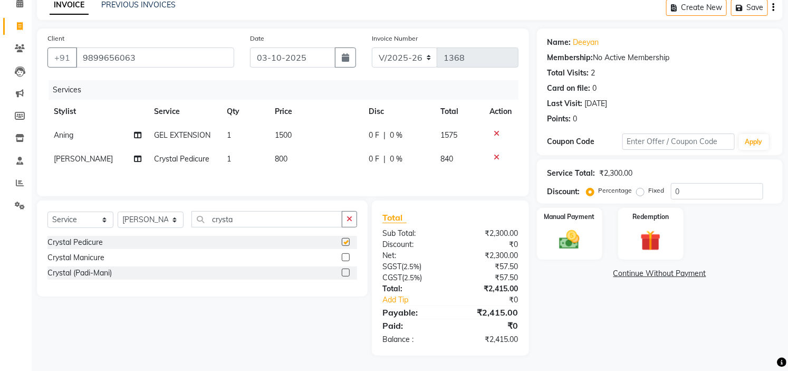
checkbox input "false"
click at [301, 152] on td "800" at bounding box center [315, 159] width 93 height 24
select select "88293"
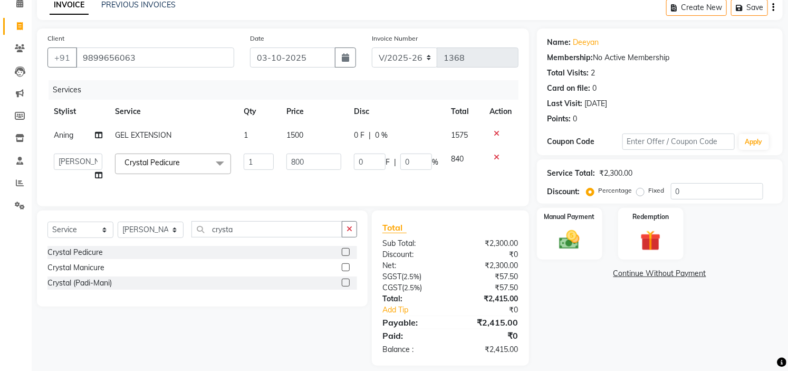
click at [301, 152] on td "800" at bounding box center [314, 167] width 68 height 40
click at [313, 157] on input "800" at bounding box center [314, 162] width 55 height 16
type input "8"
type input "1000"
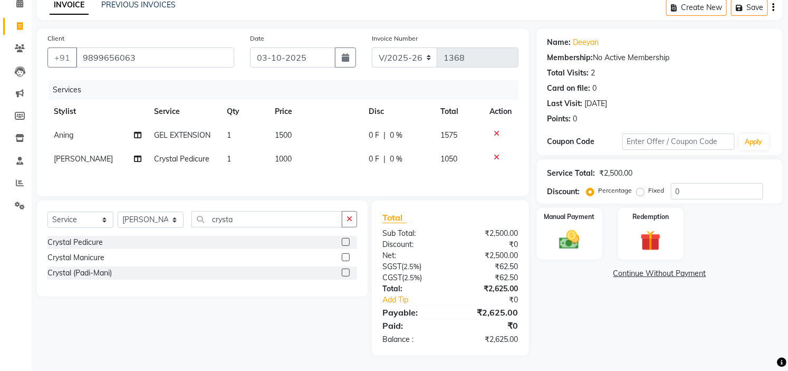
click at [308, 185] on div "Services Stylist Service Qty Price Disc Total Action Aning GEL EXTENSION 1 1500…" at bounding box center [282, 133] width 471 height 106
click at [550, 218] on label "Manual Payment" at bounding box center [570, 216] width 53 height 10
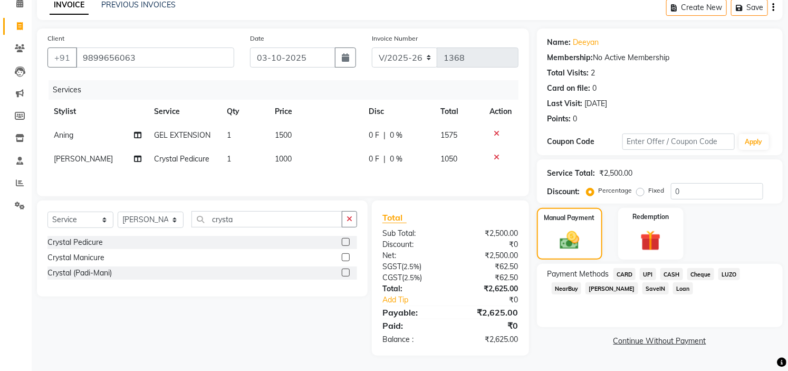
click at [650, 277] on span "UPI" at bounding box center [648, 274] width 16 height 12
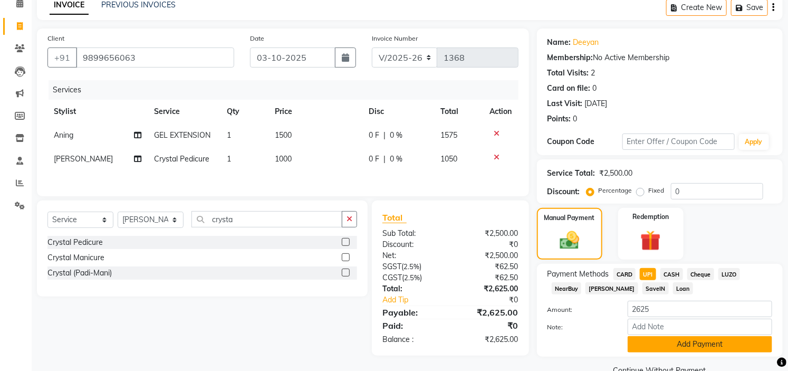
click at [672, 349] on button "Add Payment" at bounding box center [700, 344] width 145 height 16
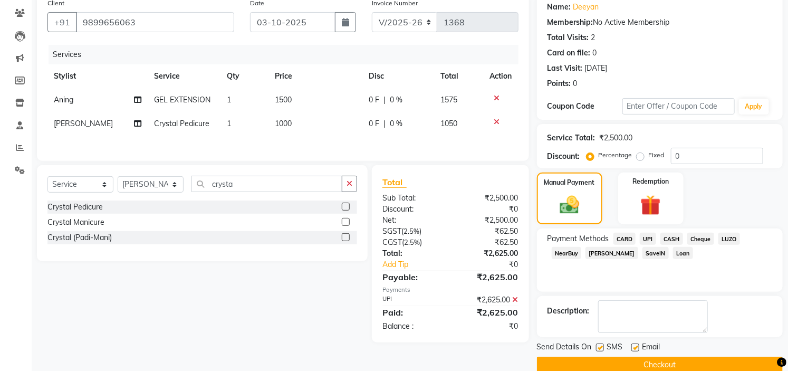
scroll to position [103, 0]
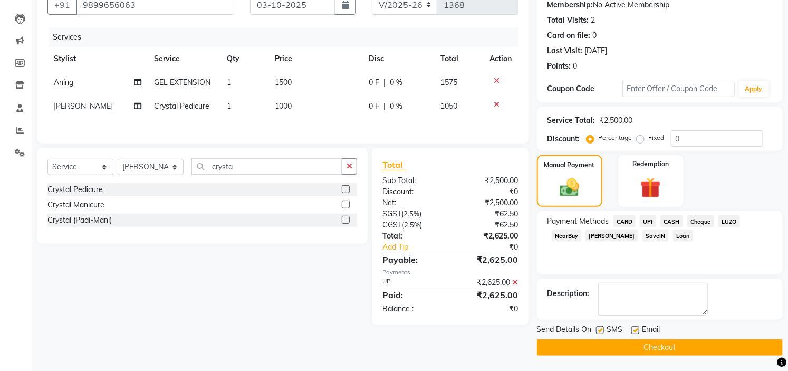
click at [669, 344] on button "Checkout" at bounding box center [660, 347] width 246 height 16
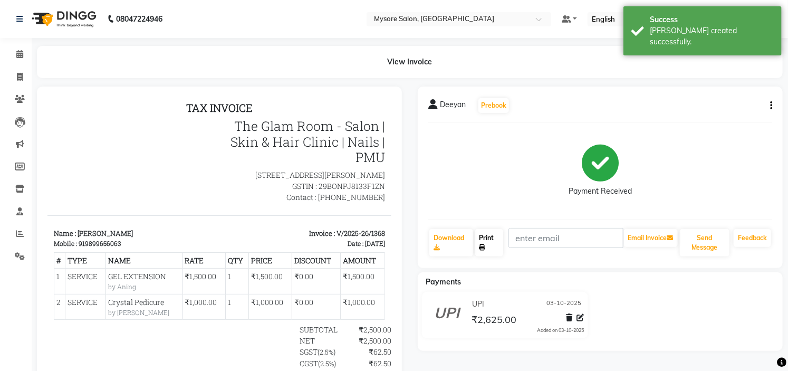
click at [493, 239] on link "Print" at bounding box center [490, 242] width 28 height 27
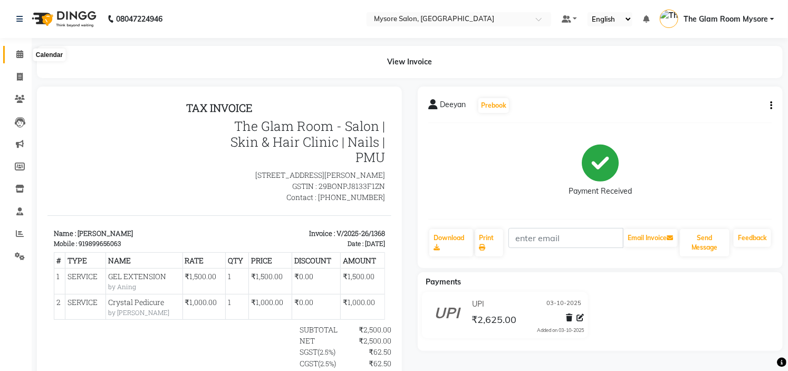
click at [25, 59] on span at bounding box center [20, 55] width 18 height 12
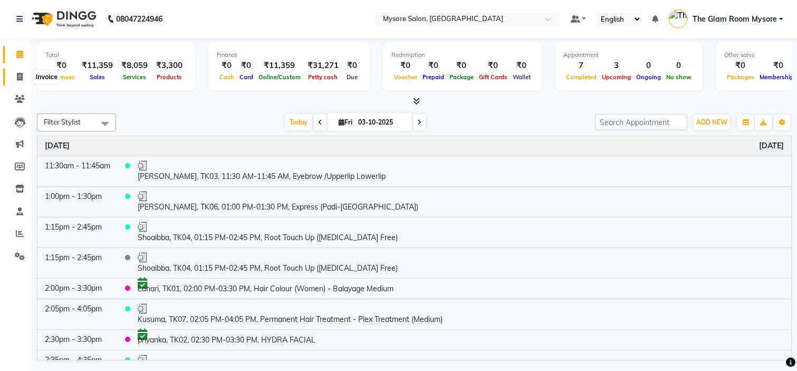
click at [25, 73] on span at bounding box center [20, 77] width 18 height 12
select select "4255"
select select "service"
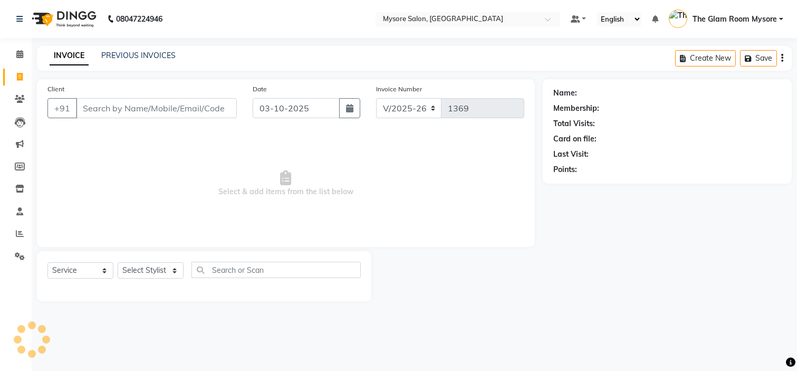
click at [127, 106] on input "Client" at bounding box center [156, 108] width 161 height 20
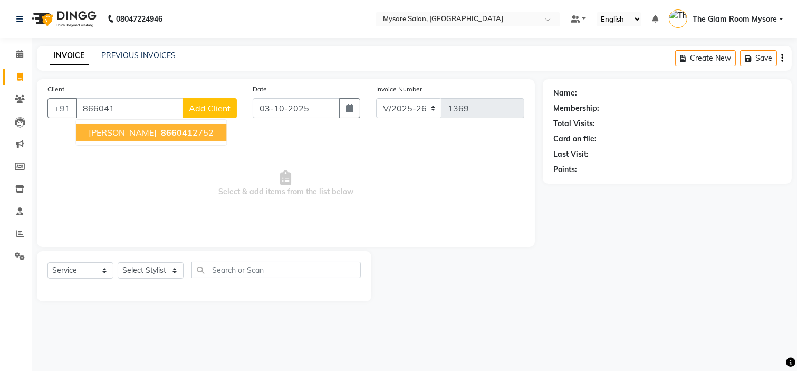
click at [161, 135] on span "866041" at bounding box center [177, 132] width 32 height 11
type input "8660412752"
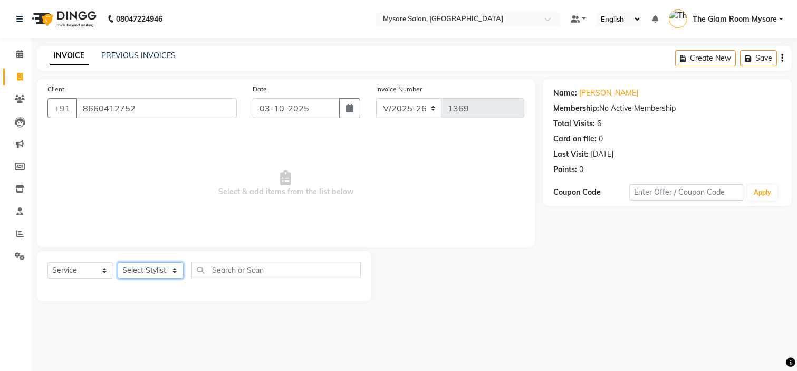
click at [151, 268] on select "Select Stylist [PERSON_NAME] [PERSON_NAME] Ashwini Ayaan DR. Apurva [PERSON_NAM…" at bounding box center [151, 270] width 66 height 16
select select "89044"
click at [118, 263] on select "Select Stylist [PERSON_NAME] [PERSON_NAME] Ashwini Ayaan DR. Apurva [PERSON_NAM…" at bounding box center [151, 270] width 66 height 16
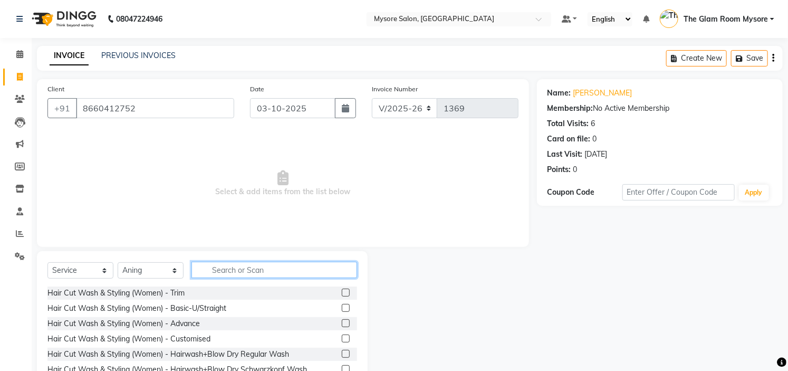
click at [259, 269] on input "text" at bounding box center [275, 270] width 166 height 16
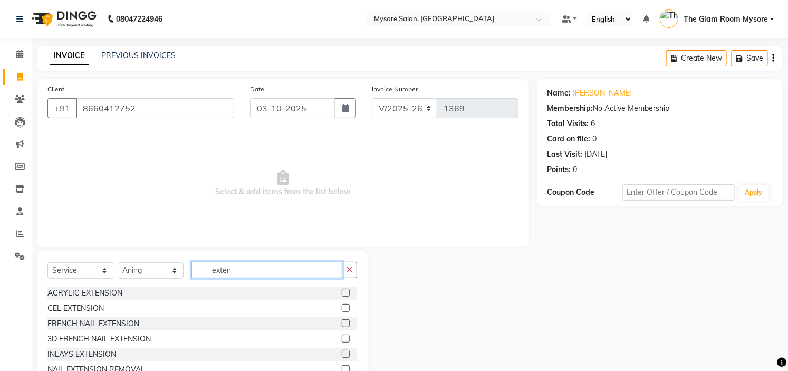
type input "exten"
click at [250, 309] on div "GEL EXTENSION" at bounding box center [202, 308] width 310 height 13
click at [342, 307] on label at bounding box center [346, 308] width 8 height 8
click at [342, 307] on input "checkbox" at bounding box center [345, 308] width 7 height 7
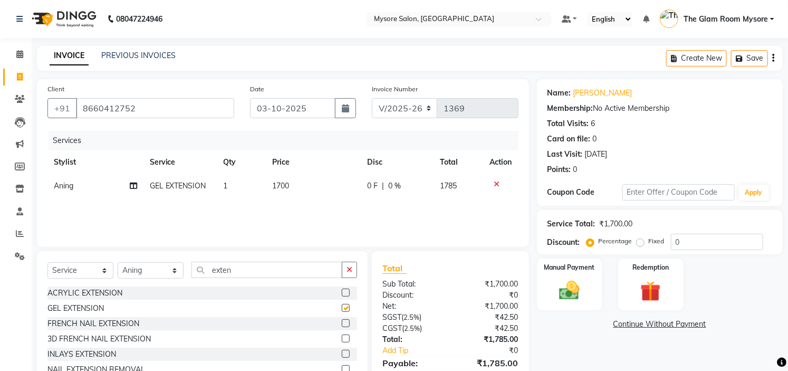
checkbox input "false"
click at [297, 182] on td "1700" at bounding box center [313, 186] width 95 height 24
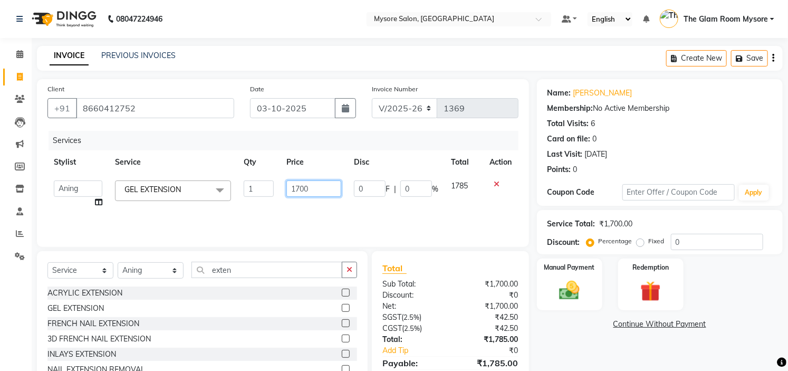
click at [319, 185] on input "1700" at bounding box center [314, 188] width 55 height 16
type input "1"
type input "1000"
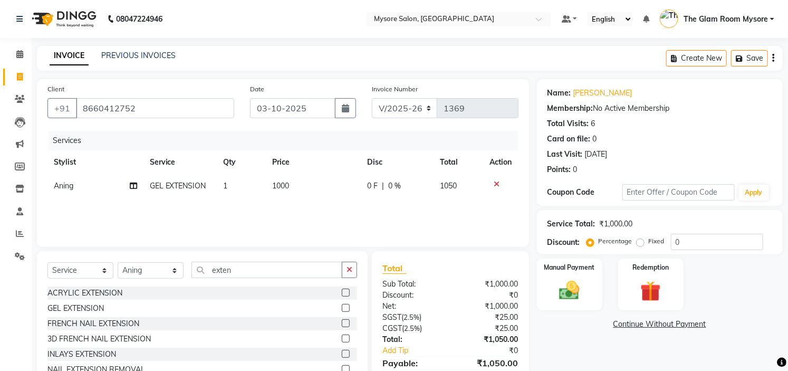
click at [319, 217] on div "Services Stylist Service Qty Price Disc Total Action Aning GEL EXTENSION 1 1000…" at bounding box center [282, 184] width 471 height 106
click at [238, 270] on input "exten" at bounding box center [267, 270] width 151 height 16
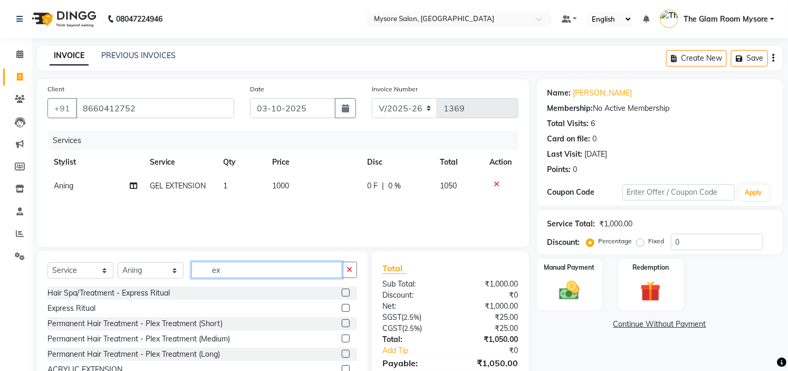
type input "e"
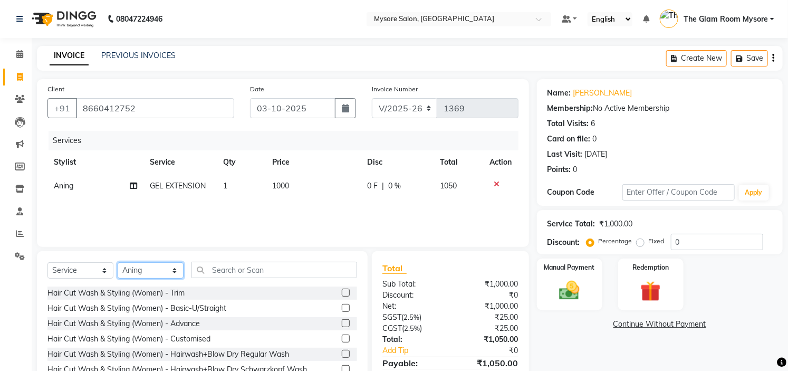
click at [164, 271] on select "Select Stylist [PERSON_NAME] [PERSON_NAME] Ashwini Ayaan DR. Apurva [PERSON_NAM…" at bounding box center [151, 270] width 66 height 16
select select "63165"
click at [118, 263] on select "Select Stylist [PERSON_NAME] [PERSON_NAME] Ashwini Ayaan DR. Apurva [PERSON_NAM…" at bounding box center [151, 270] width 66 height 16
click at [245, 269] on input "text" at bounding box center [275, 270] width 166 height 16
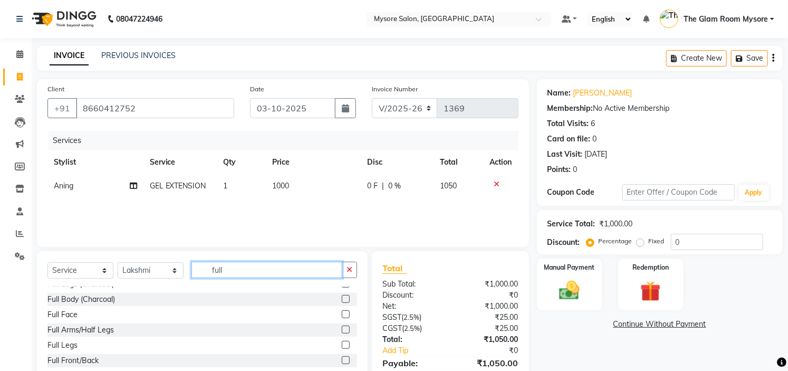
scroll to position [212, 0]
type input "full"
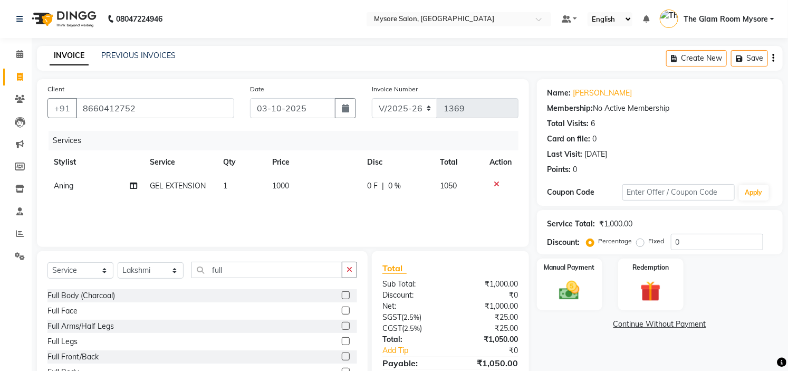
click at [342, 325] on label at bounding box center [346, 326] width 8 height 8
click at [342, 325] on input "checkbox" at bounding box center [345, 326] width 7 height 7
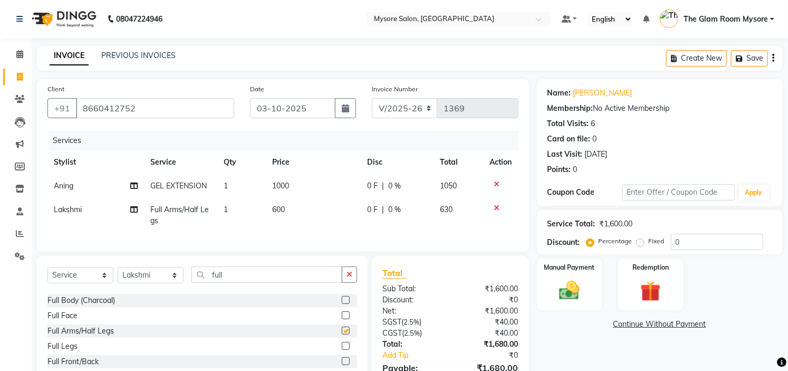
checkbox input "false"
click at [274, 282] on input "full" at bounding box center [267, 275] width 151 height 16
type input "f"
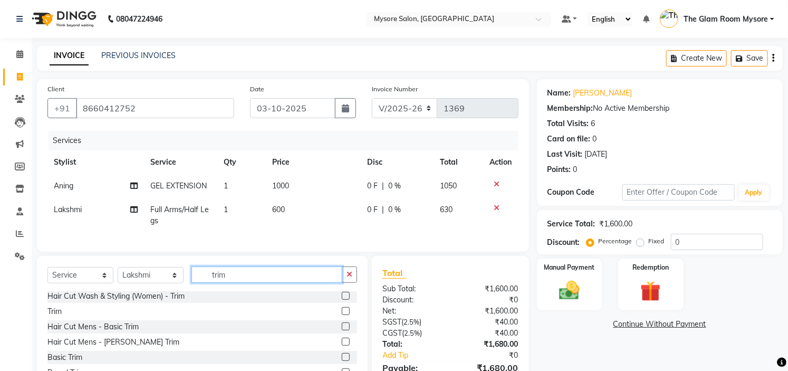
scroll to position [0, 0]
type input "t"
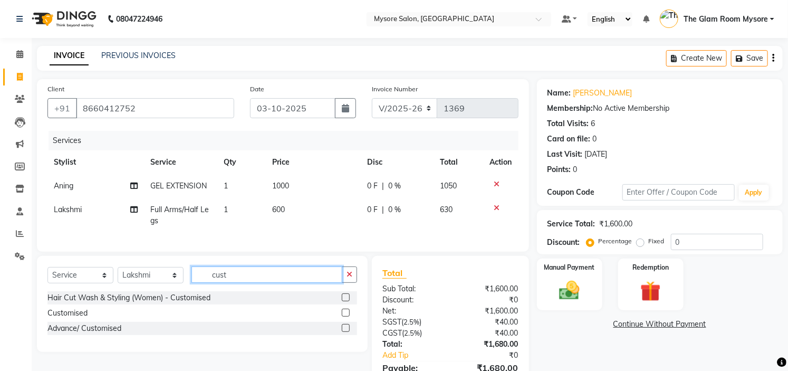
type input "cust"
click at [345, 301] on label at bounding box center [346, 297] width 8 height 8
click at [345, 301] on input "checkbox" at bounding box center [345, 297] width 7 height 7
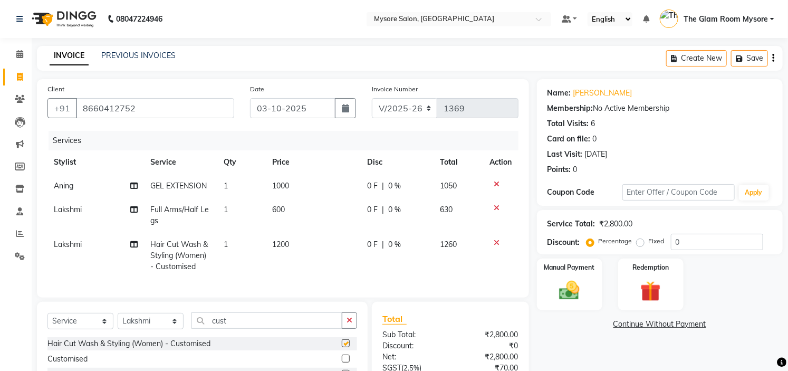
checkbox input "false"
click at [294, 243] on td "1200" at bounding box center [314, 256] width 95 height 46
select select "63165"
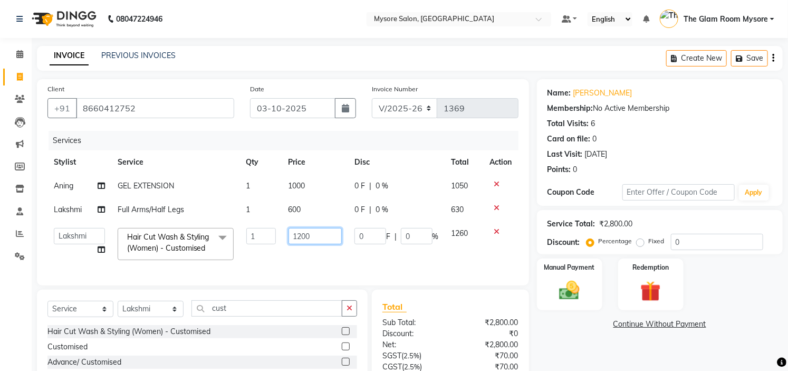
click at [317, 234] on input "1200" at bounding box center [315, 236] width 53 height 16
type input "1300"
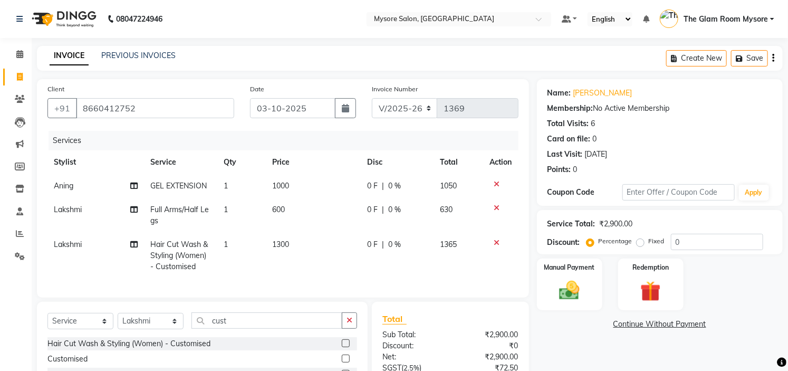
click at [325, 271] on div "Services Stylist Service Qty Price Disc Total Action Aning GEL EXTENSION 1 1000…" at bounding box center [282, 209] width 471 height 156
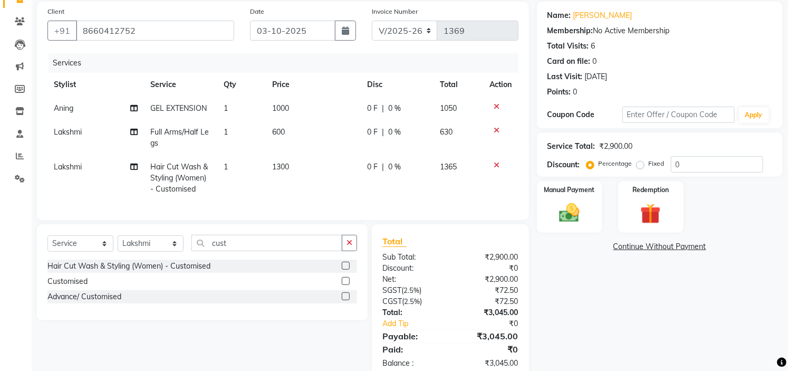
scroll to position [111, 0]
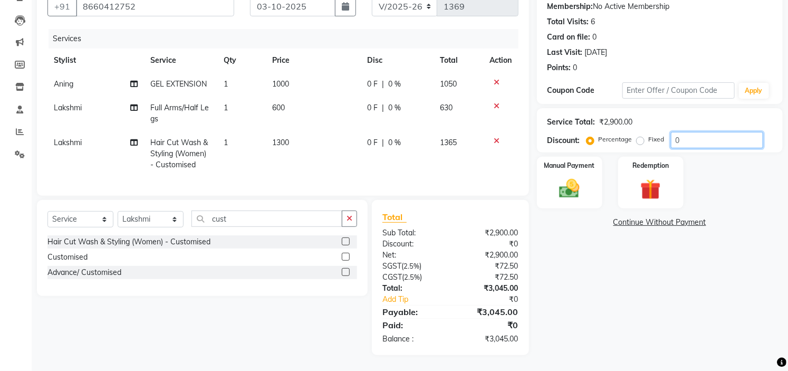
click at [711, 132] on input "0" at bounding box center [717, 140] width 92 height 16
click at [682, 132] on input "number" at bounding box center [717, 140] width 92 height 16
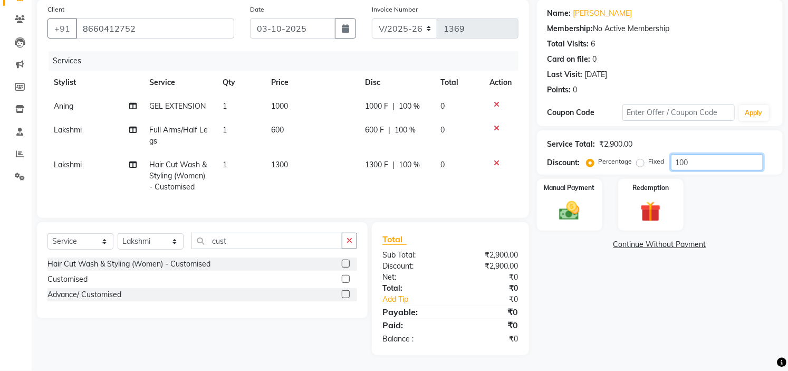
click at [718, 154] on input "100" at bounding box center [717, 162] width 92 height 16
type input "100"
click at [649, 157] on label "Fixed" at bounding box center [657, 161] width 16 height 9
click at [641, 158] on input "Fixed" at bounding box center [642, 161] width 7 height 7
radio input "true"
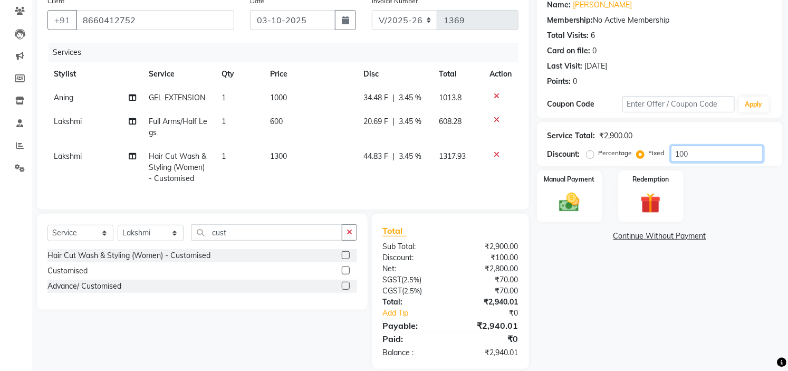
click at [706, 151] on input "100" at bounding box center [717, 154] width 92 height 16
type input "1"
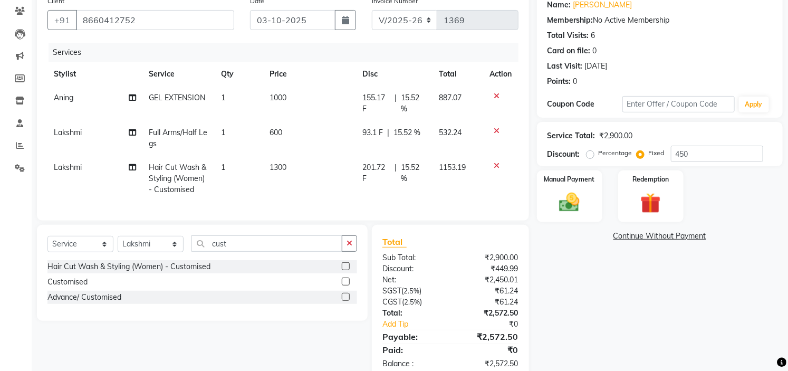
click at [665, 289] on div "Name: [PERSON_NAME] Membership: No Active Membership Total Visits: 6 Card on fi…" at bounding box center [664, 185] width 254 height 389
click at [713, 151] on input "450" at bounding box center [717, 154] width 92 height 16
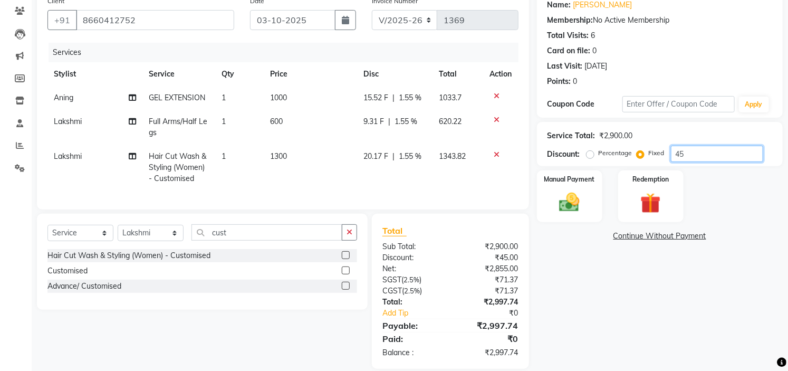
type input "4"
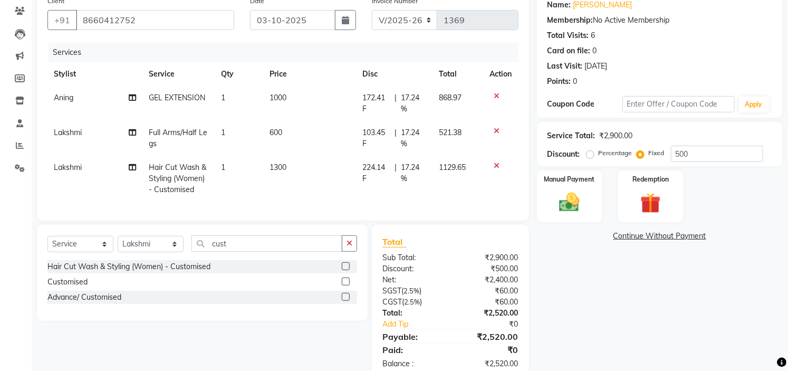
click at [661, 315] on div "Name: [PERSON_NAME] Membership: No Active Membership Total Visits: 6 Card on fi…" at bounding box center [664, 185] width 254 height 389
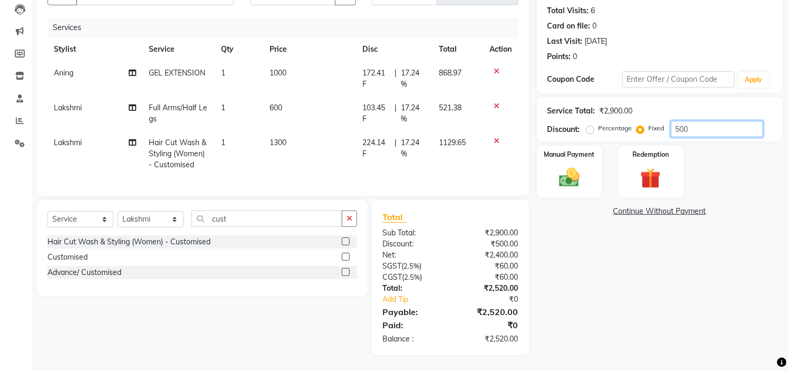
click at [724, 121] on input "500" at bounding box center [717, 129] width 92 height 16
click at [699, 121] on input "520" at bounding box center [717, 129] width 92 height 16
type input "518"
click at [647, 318] on div "Name: [PERSON_NAME] Membership: No Active Membership Total Visits: 6 Card on fi…" at bounding box center [664, 160] width 254 height 389
click at [547, 156] on div "Manual Payment" at bounding box center [570, 172] width 68 height 54
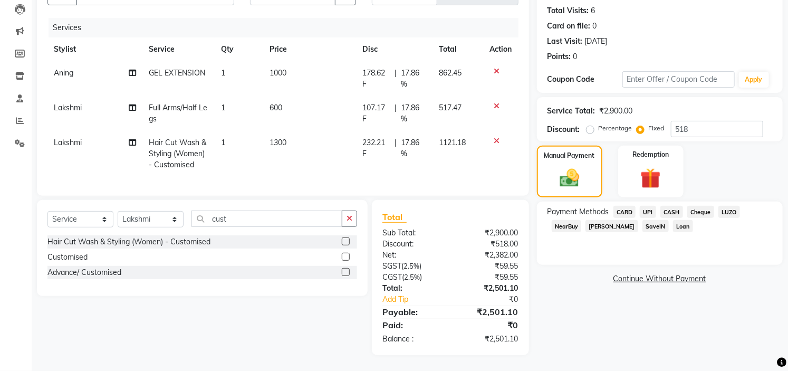
click at [652, 206] on span "UPI" at bounding box center [648, 212] width 16 height 12
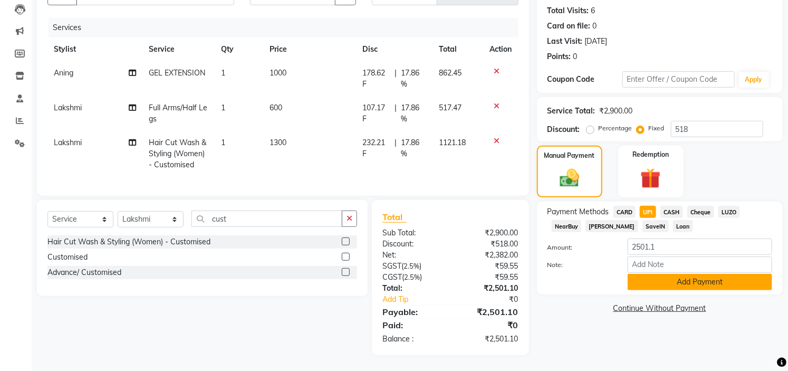
click at [676, 279] on button "Add Payment" at bounding box center [700, 282] width 145 height 16
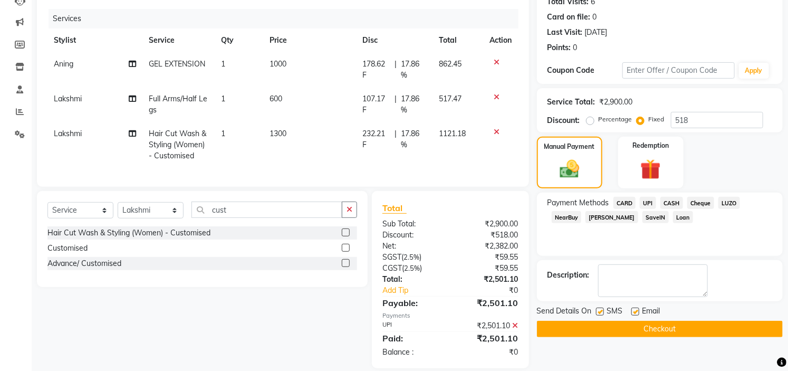
click at [666, 327] on button "Checkout" at bounding box center [660, 329] width 246 height 16
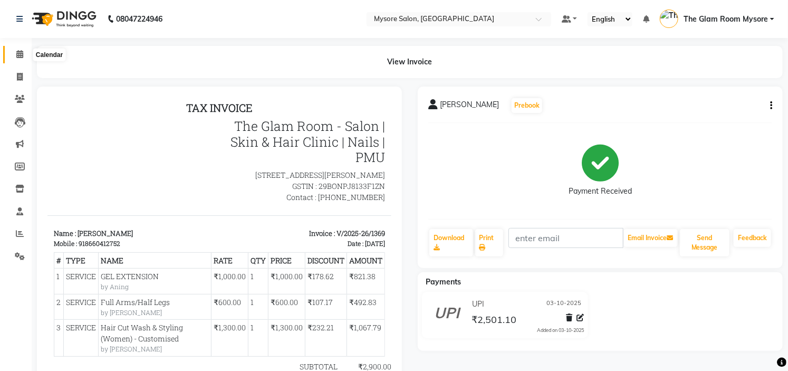
click at [15, 55] on span at bounding box center [20, 55] width 18 height 12
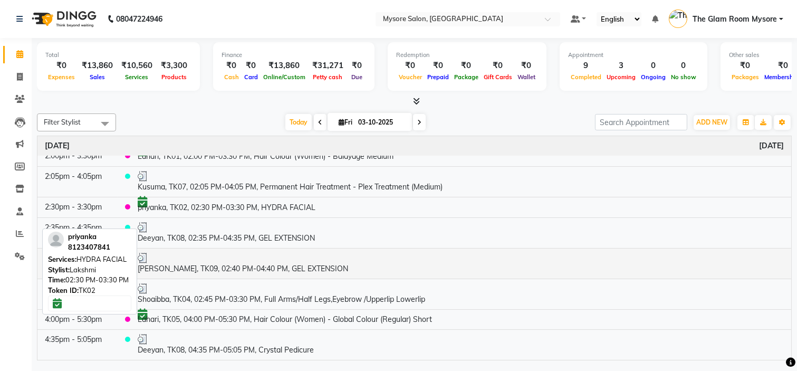
scroll to position [133, 0]
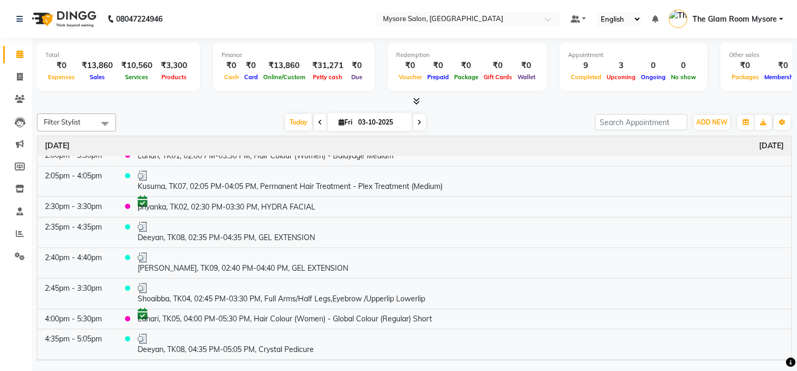
click at [417, 125] on icon at bounding box center [419, 122] width 4 height 6
type input "04-10-2025"
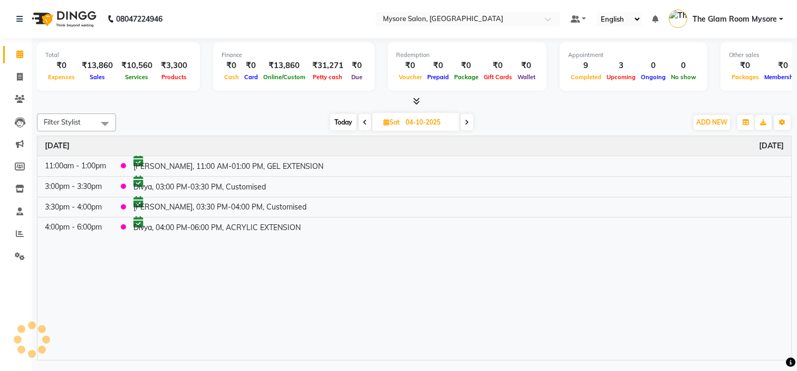
scroll to position [0, 0]
click at [415, 125] on input "04-10-2025" at bounding box center [429, 123] width 53 height 16
select select "10"
select select "2025"
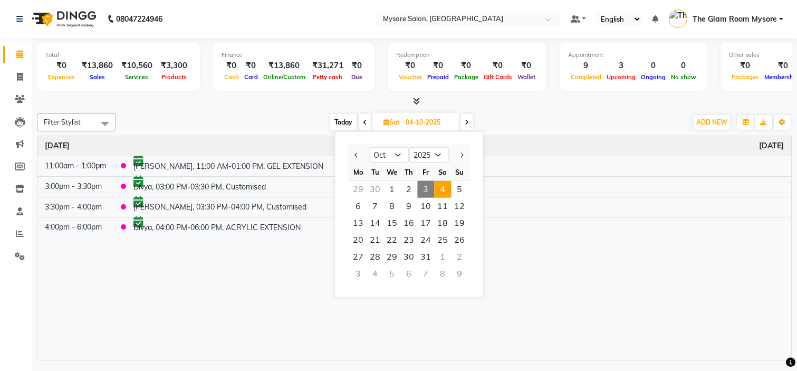
click at [467, 123] on icon at bounding box center [467, 122] width 4 height 6
type input "05-10-2025"
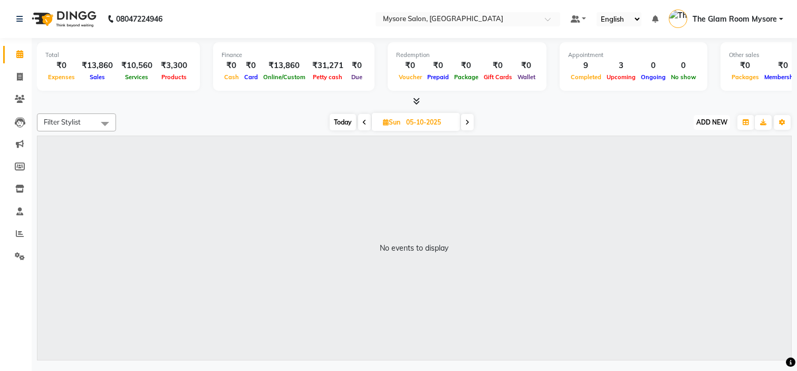
click at [721, 123] on span "ADD NEW" at bounding box center [712, 122] width 31 height 8
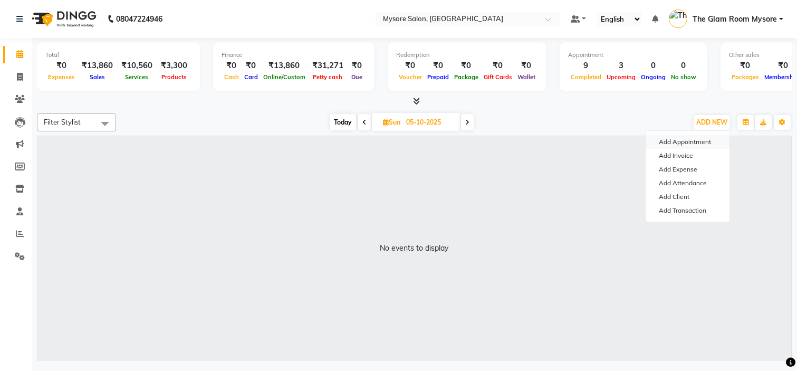
click at [708, 145] on button "Add Appointment" at bounding box center [688, 142] width 83 height 14
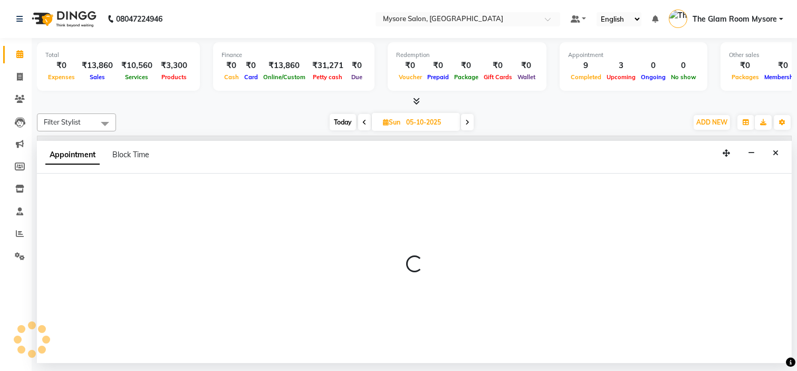
select select "540"
select select "tentative"
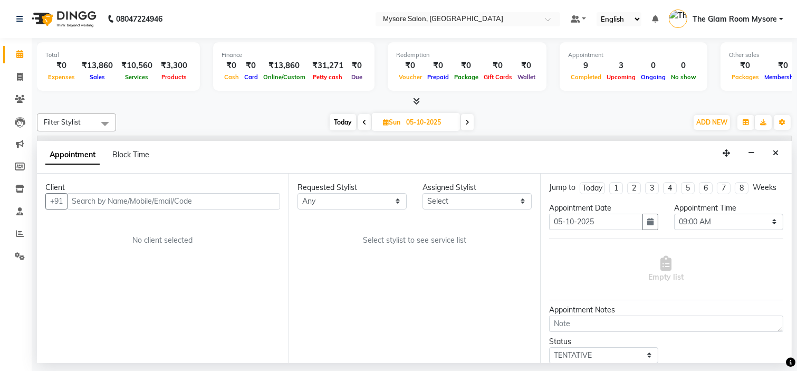
click at [238, 198] on input "text" at bounding box center [173, 201] width 213 height 16
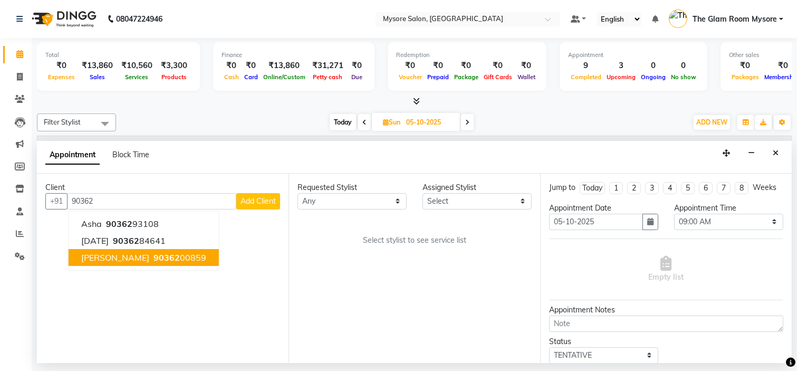
click at [162, 254] on ngb-highlight "90362 00859" at bounding box center [178, 257] width 55 height 11
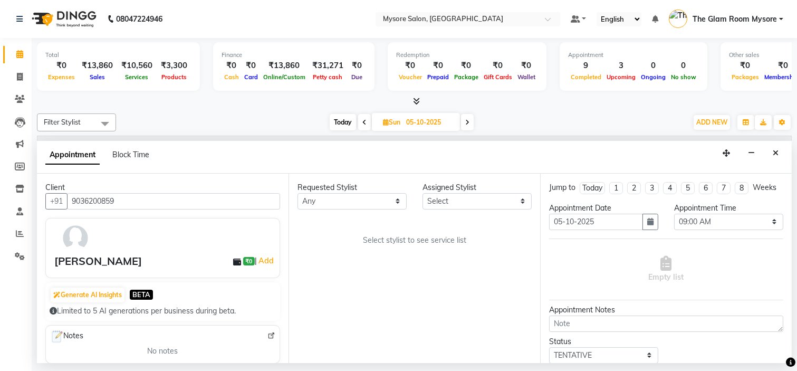
type input "9036200859"
click at [345, 201] on select "Any [PERSON_NAME] [PERSON_NAME] [PERSON_NAME] [PERSON_NAME] [PERSON_NAME] [PERS…" at bounding box center [352, 201] width 109 height 16
select select "35251"
click at [298, 193] on select "Any [PERSON_NAME] [PERSON_NAME] [PERSON_NAME] [PERSON_NAME] [PERSON_NAME] [PERS…" at bounding box center [352, 201] width 109 height 16
select select "35251"
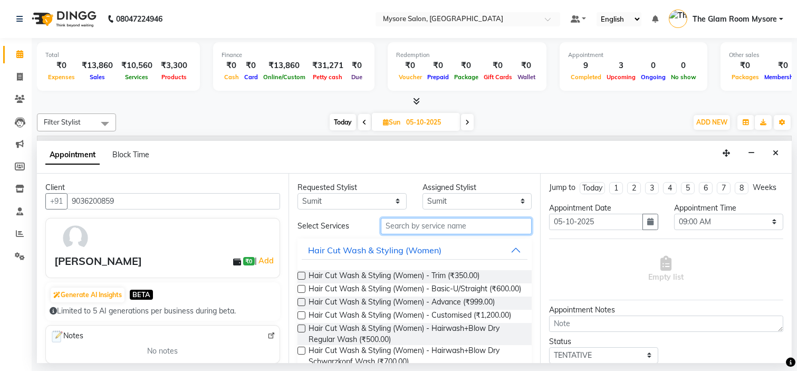
click at [418, 224] on input "text" at bounding box center [456, 226] width 151 height 16
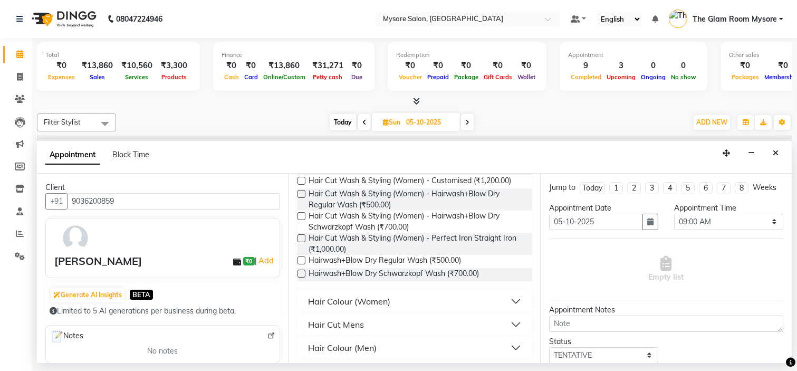
scroll to position [139, 0]
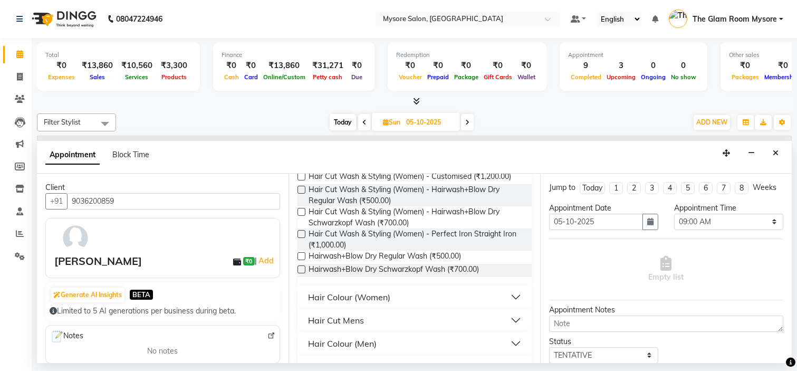
type input "hair"
click at [334, 327] on div "Hair Cut Mens" at bounding box center [336, 320] width 56 height 13
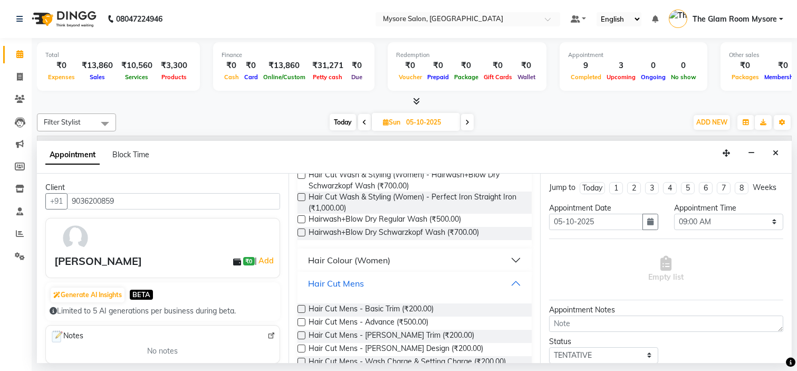
scroll to position [178, 0]
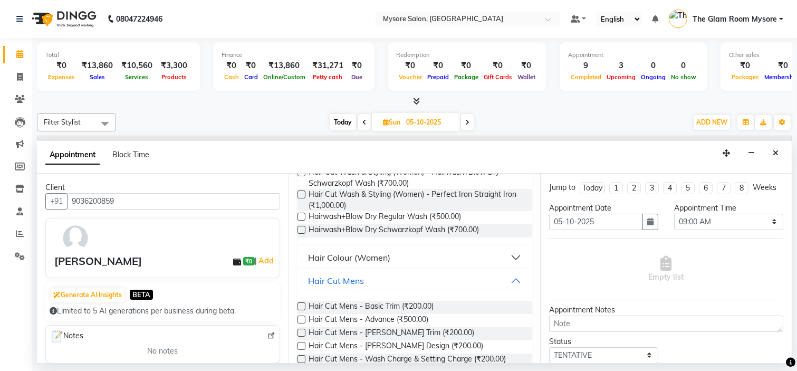
click at [303, 324] on label at bounding box center [302, 320] width 8 height 8
click at [303, 324] on input "checkbox" at bounding box center [301, 320] width 7 height 7
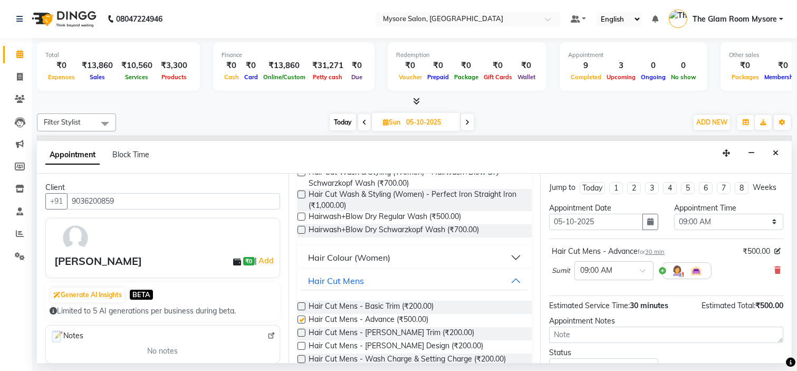
checkbox input "false"
click at [592, 275] on input "text" at bounding box center [604, 269] width 46 height 11
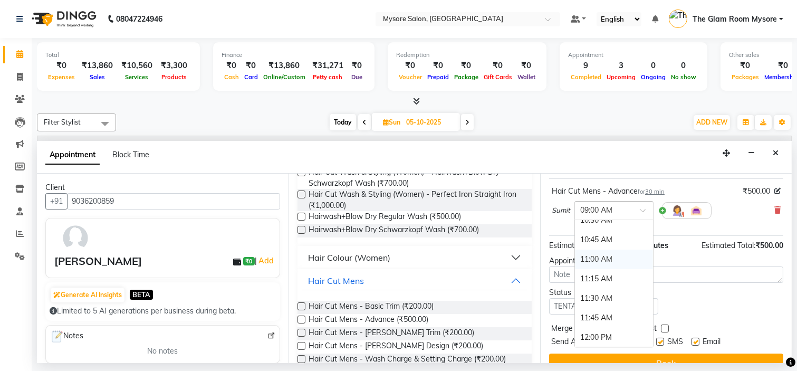
scroll to position [128, 0]
click at [600, 305] on div "11:30 AM" at bounding box center [614, 297] width 78 height 20
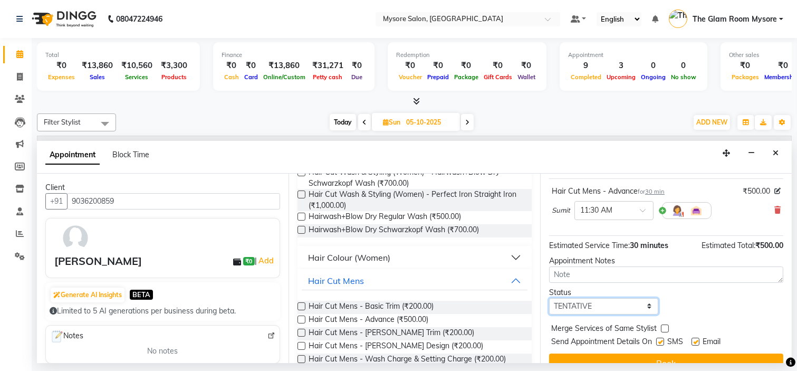
click at [596, 315] on select "Select TENTATIVE CONFIRM UPCOMING" at bounding box center [603, 306] width 109 height 16
select select "confirm booking"
click at [549, 307] on select "Select TENTATIVE CONFIRM UPCOMING" at bounding box center [603, 306] width 109 height 16
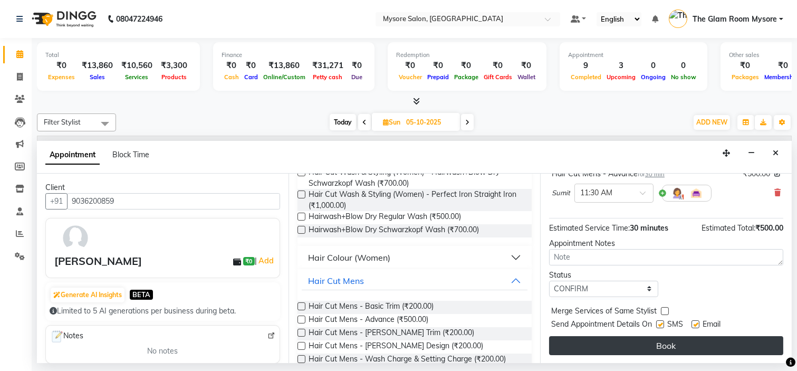
click at [628, 345] on button "Book" at bounding box center [666, 345] width 234 height 19
